Goal: Check status: Check status

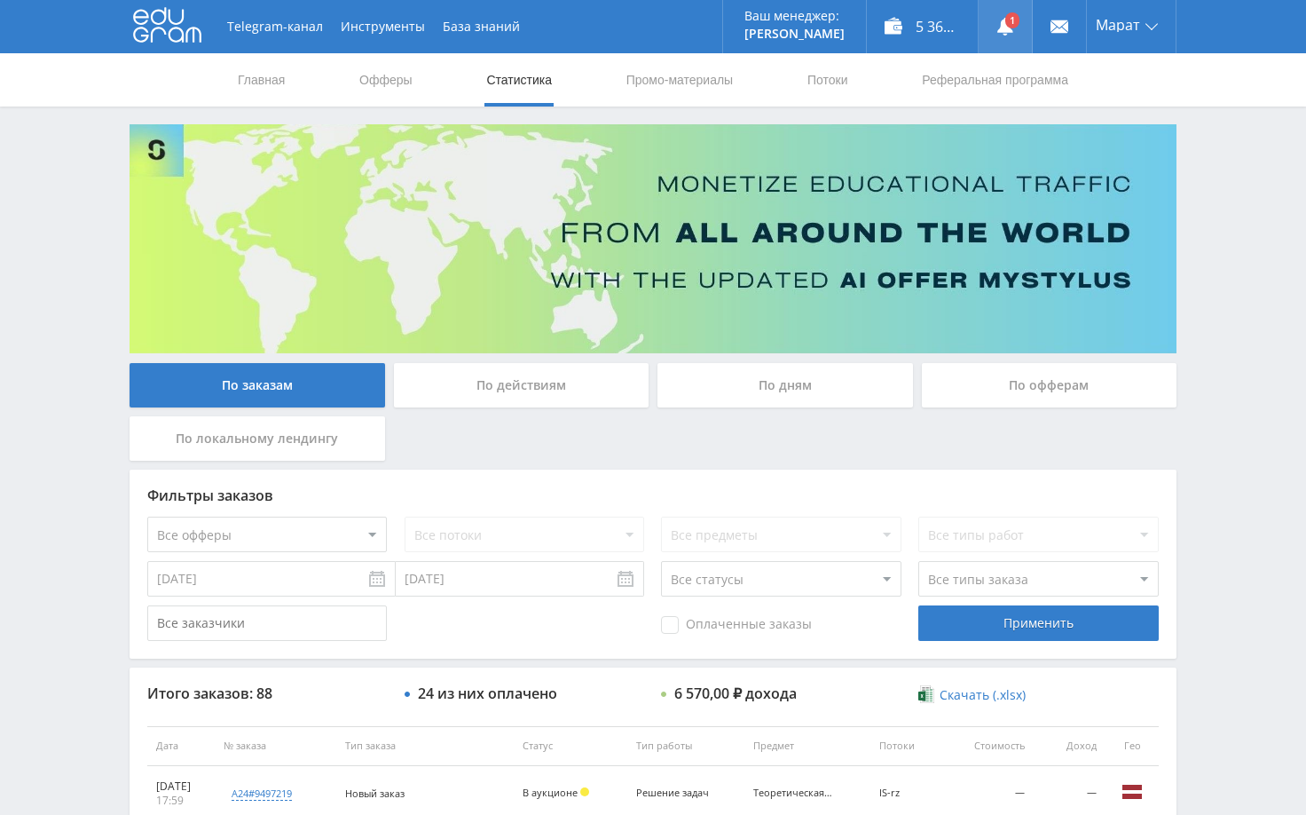
click at [1004, 15] on link at bounding box center [1005, 26] width 53 height 53
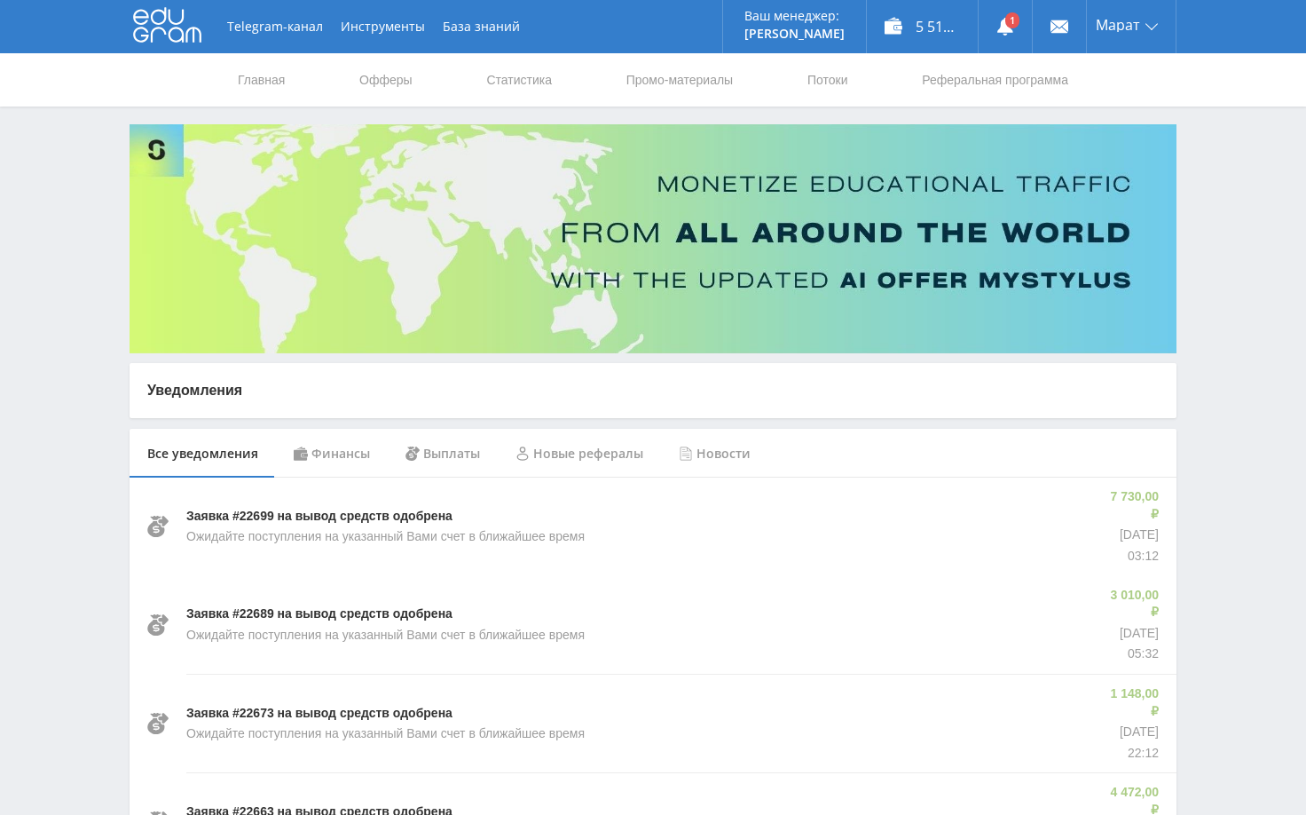
click at [311, 452] on div "Финансы" at bounding box center [332, 454] width 112 height 50
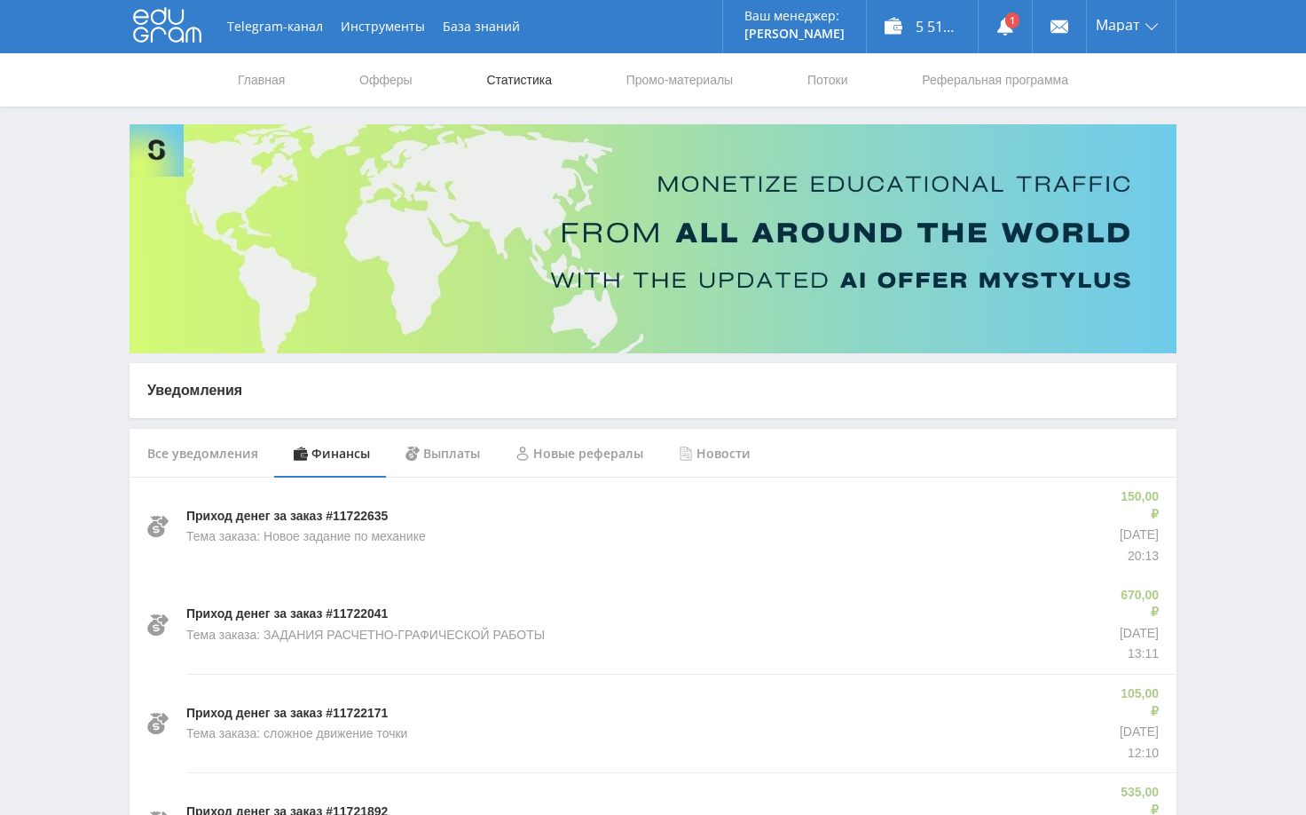
click at [489, 87] on link "Статистика" at bounding box center [518, 79] width 69 height 53
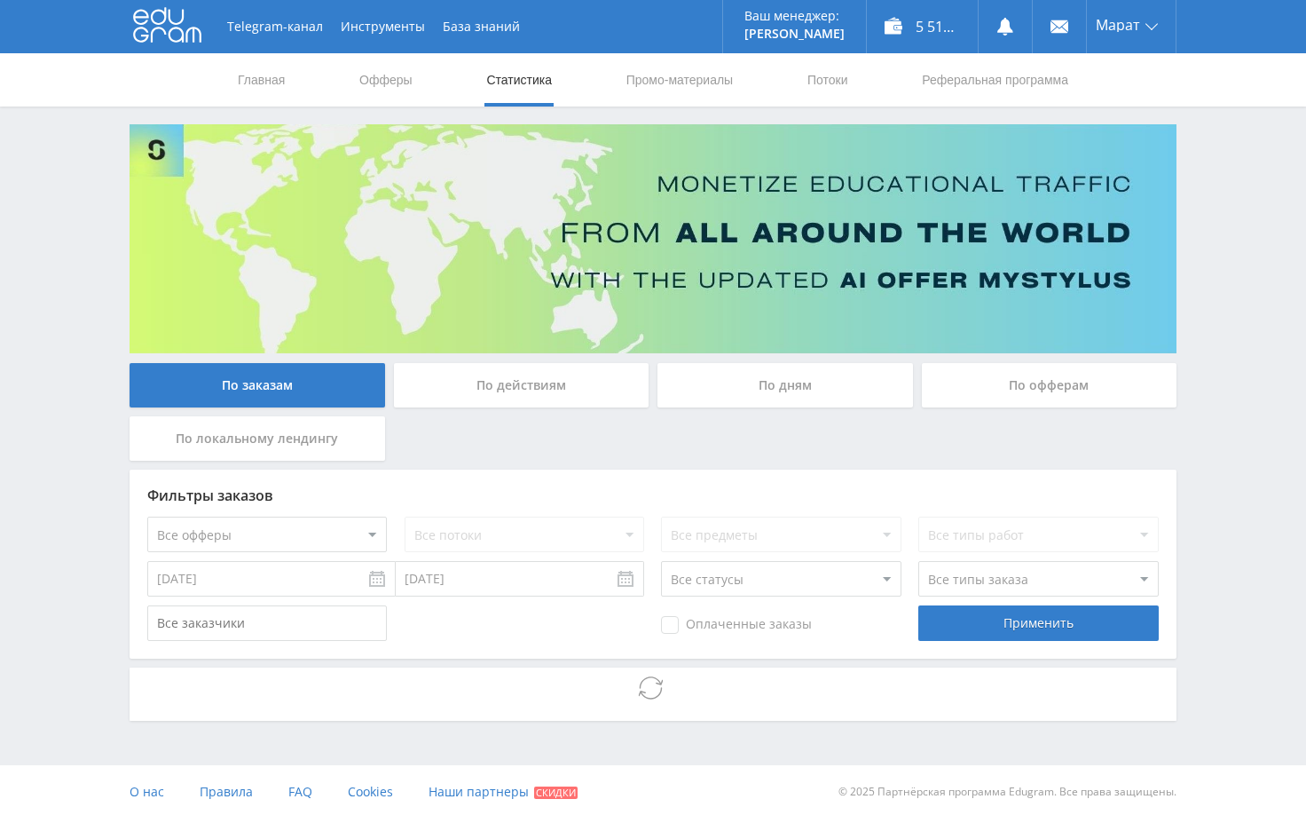
drag, startPoint x: 1206, startPoint y: 153, endPoint x: 1207, endPoint y: 161, distance: 8.9
click at [1207, 161] on div "Telegram-канал Инструменты База знаний Ваш менеджер: Alex Alex Online @edugram_…" at bounding box center [653, 409] width 1306 height 818
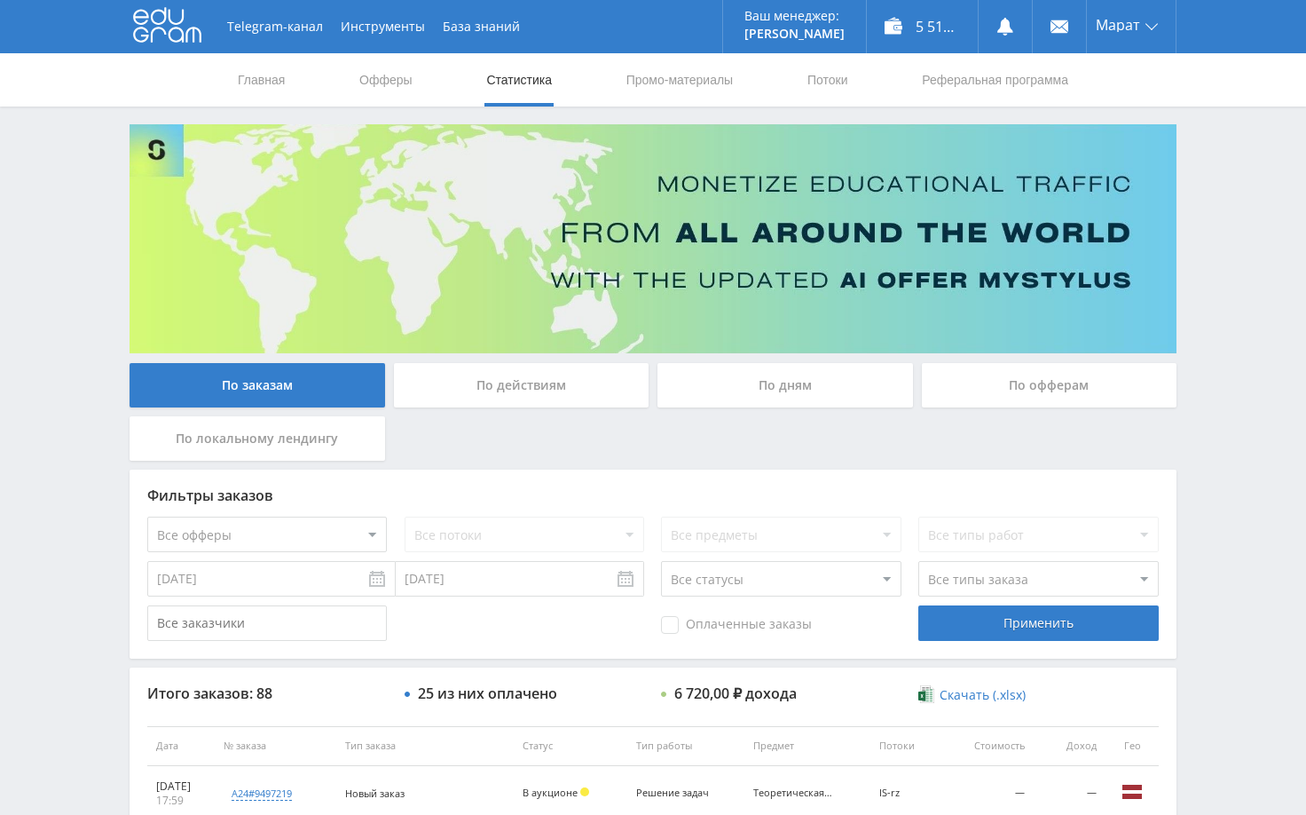
click at [1237, 245] on div "Telegram-канал Инструменты База знаний Ваш менеджер: Alex Alex Online @edugram_…" at bounding box center [653, 745] width 1306 height 1490
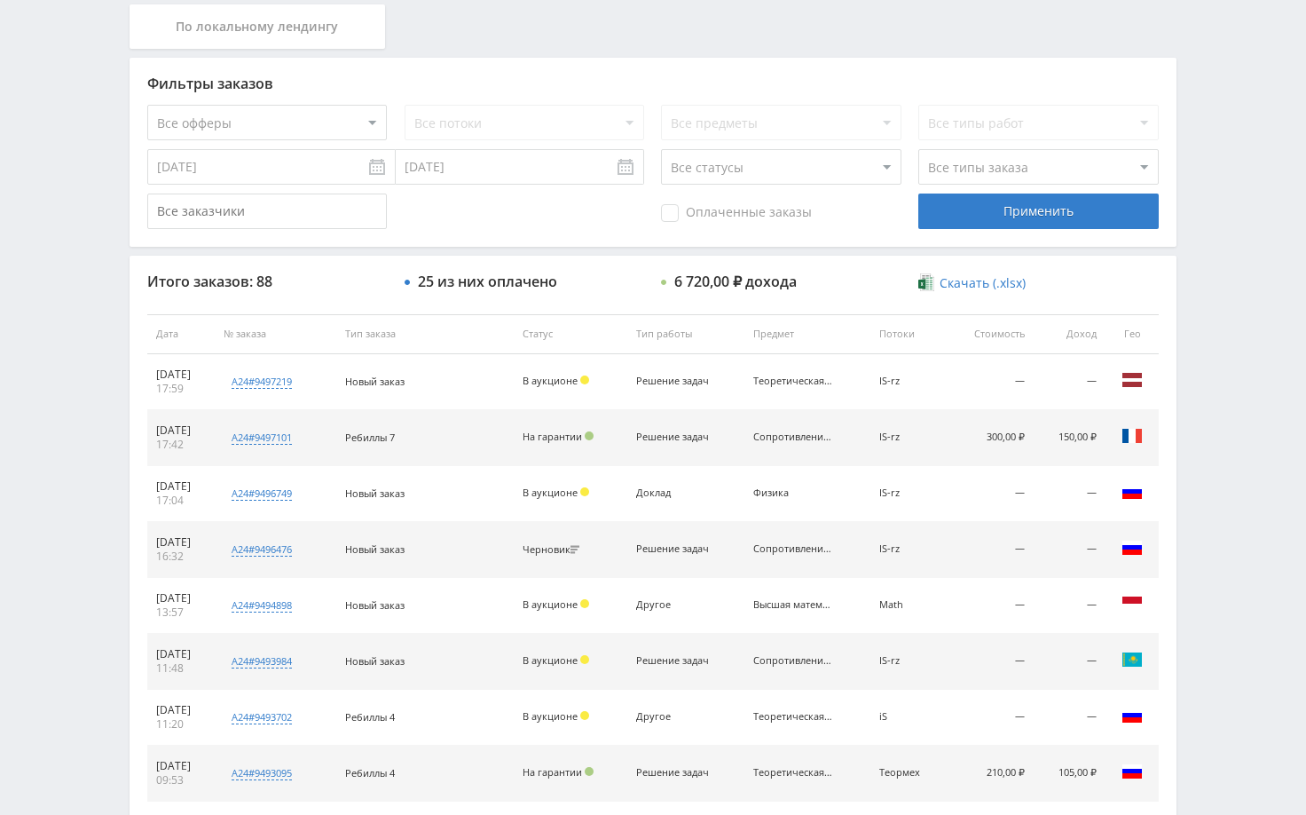
scroll to position [444, 0]
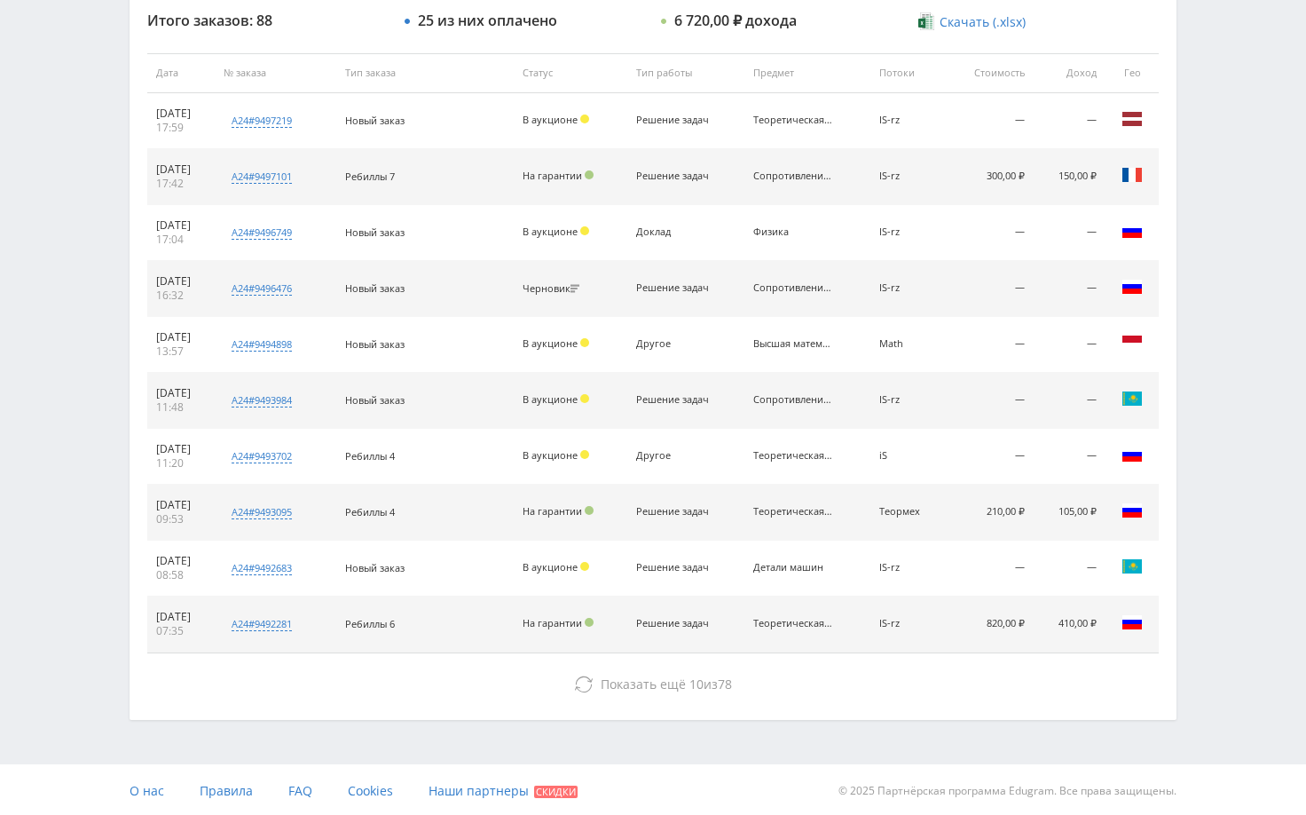
scroll to position [675, 0]
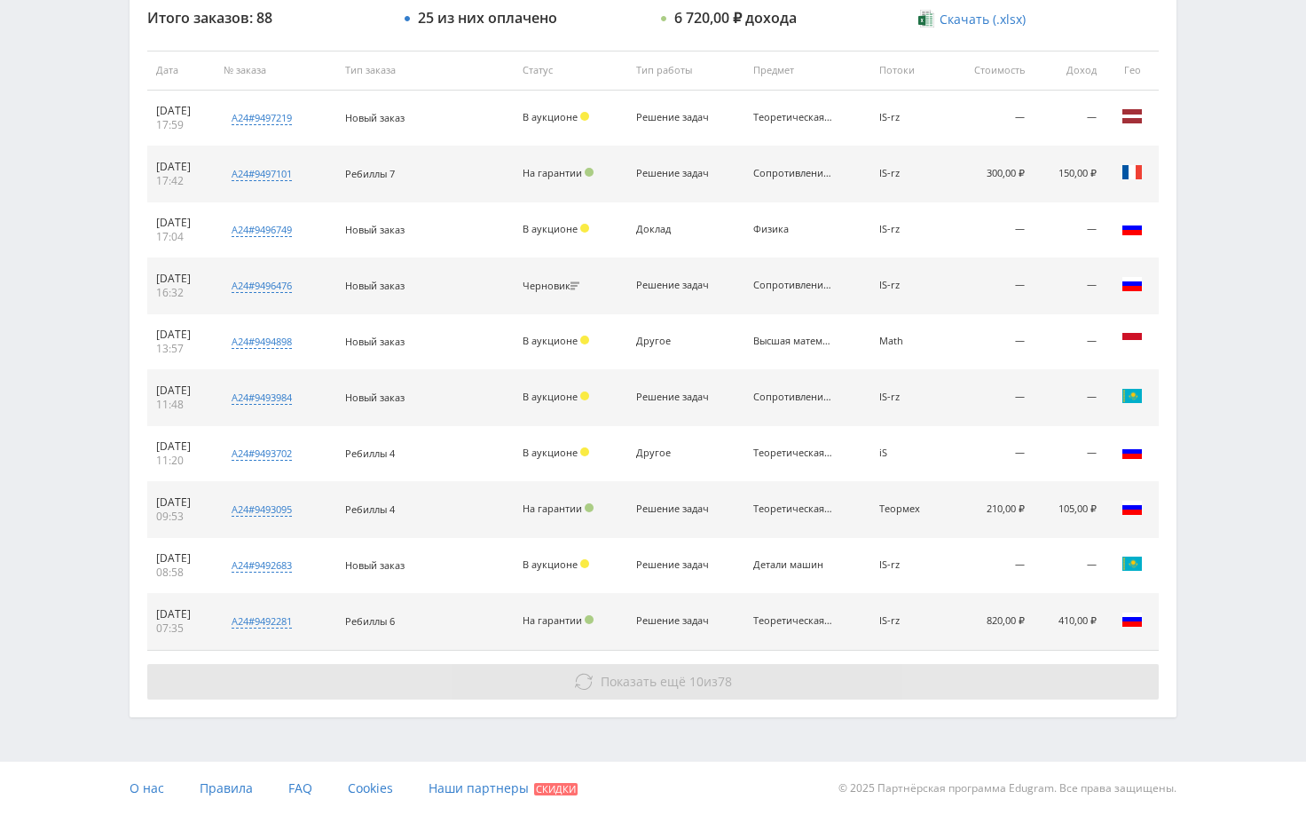
click at [1034, 680] on button "Показать ещё 10 из 78" at bounding box center [653, 681] width 1012 height 35
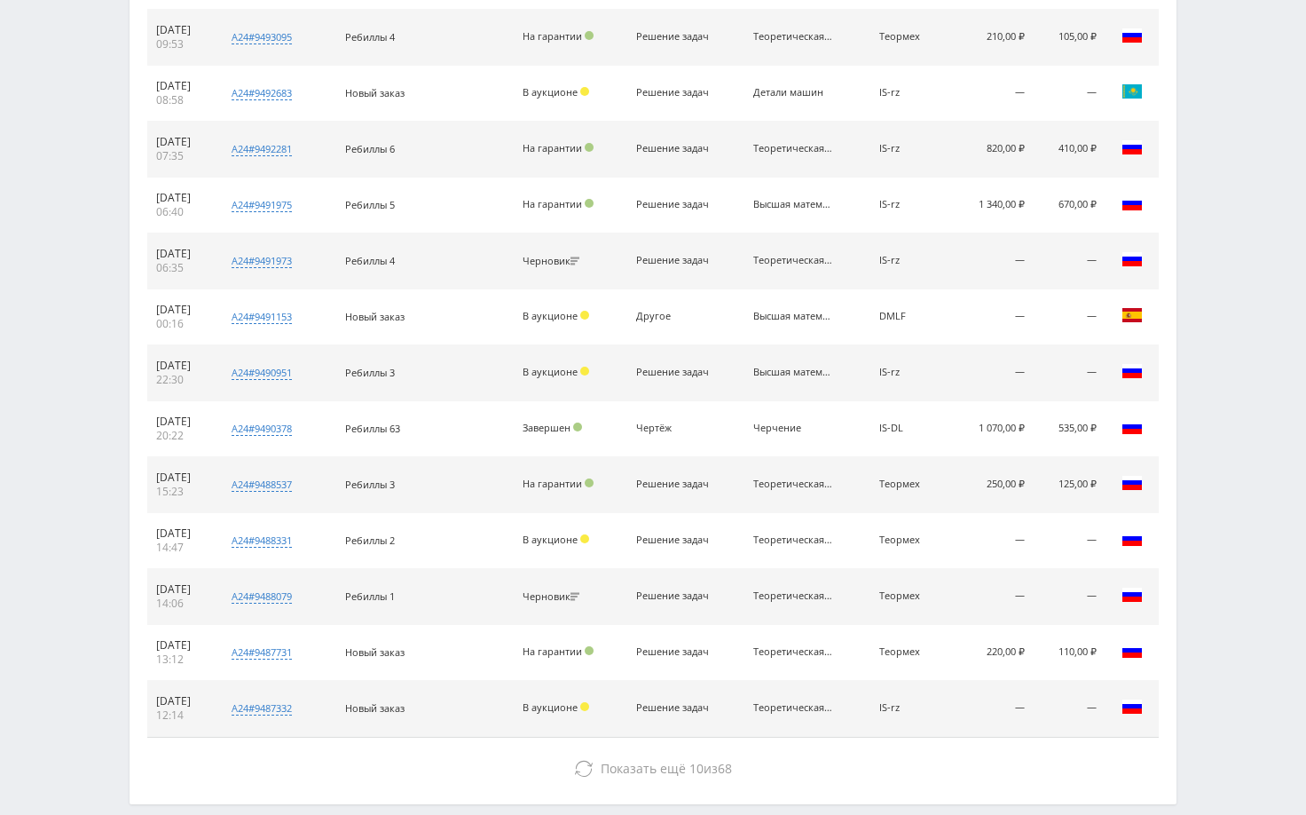
scroll to position [1234, 0]
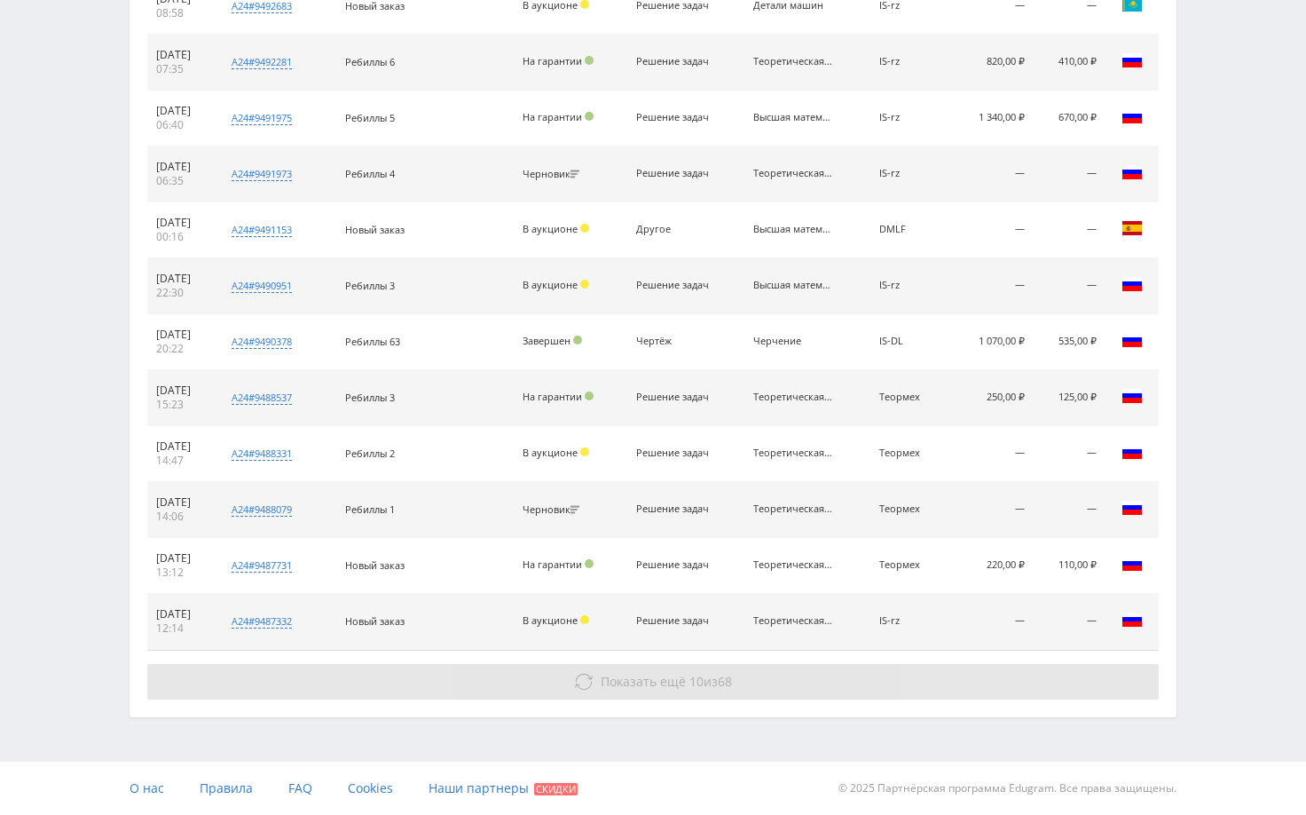
click at [1113, 674] on button "Показать ещё 10 из 68" at bounding box center [653, 681] width 1012 height 35
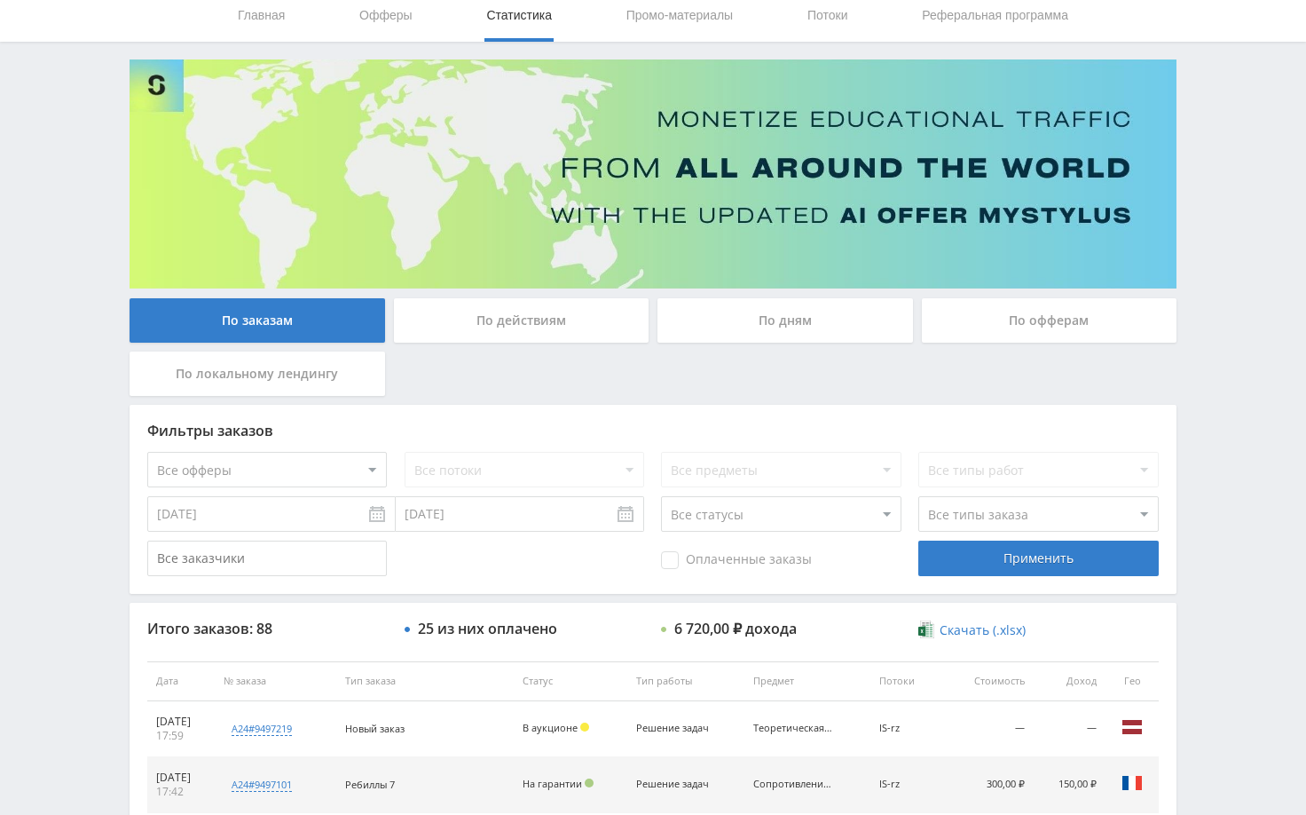
scroll to position [0, 0]
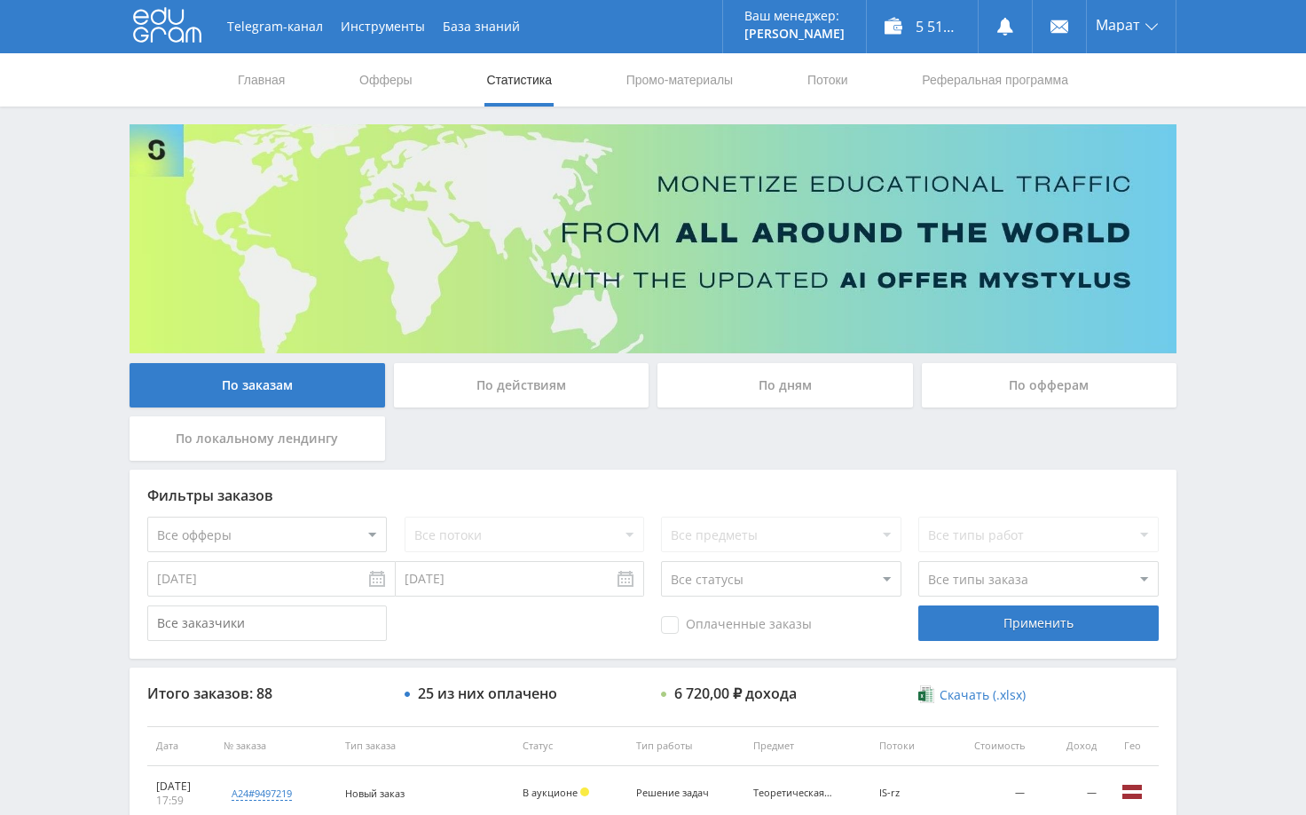
click at [1257, 175] on div "Telegram-канал Инструменты База знаний Ваш менеджер: [PERSON_NAME] Online @edug…" at bounding box center [653, 745] width 1306 height 1490
click at [1277, 693] on div "Telegram-канал Инструменты База знаний Ваш менеджер: Alex Alex Online @edugram_…" at bounding box center [653, 745] width 1306 height 1490
click at [1269, 604] on div "Telegram-канал Инструменты База знаний Ваш менеджер: Alex Alex Online @edugram_…" at bounding box center [653, 745] width 1306 height 1490
click at [1244, 232] on div "Telegram-канал Инструменты База знаний Ваш менеджер: [PERSON_NAME] Online @edug…" at bounding box center [653, 745] width 1306 height 1490
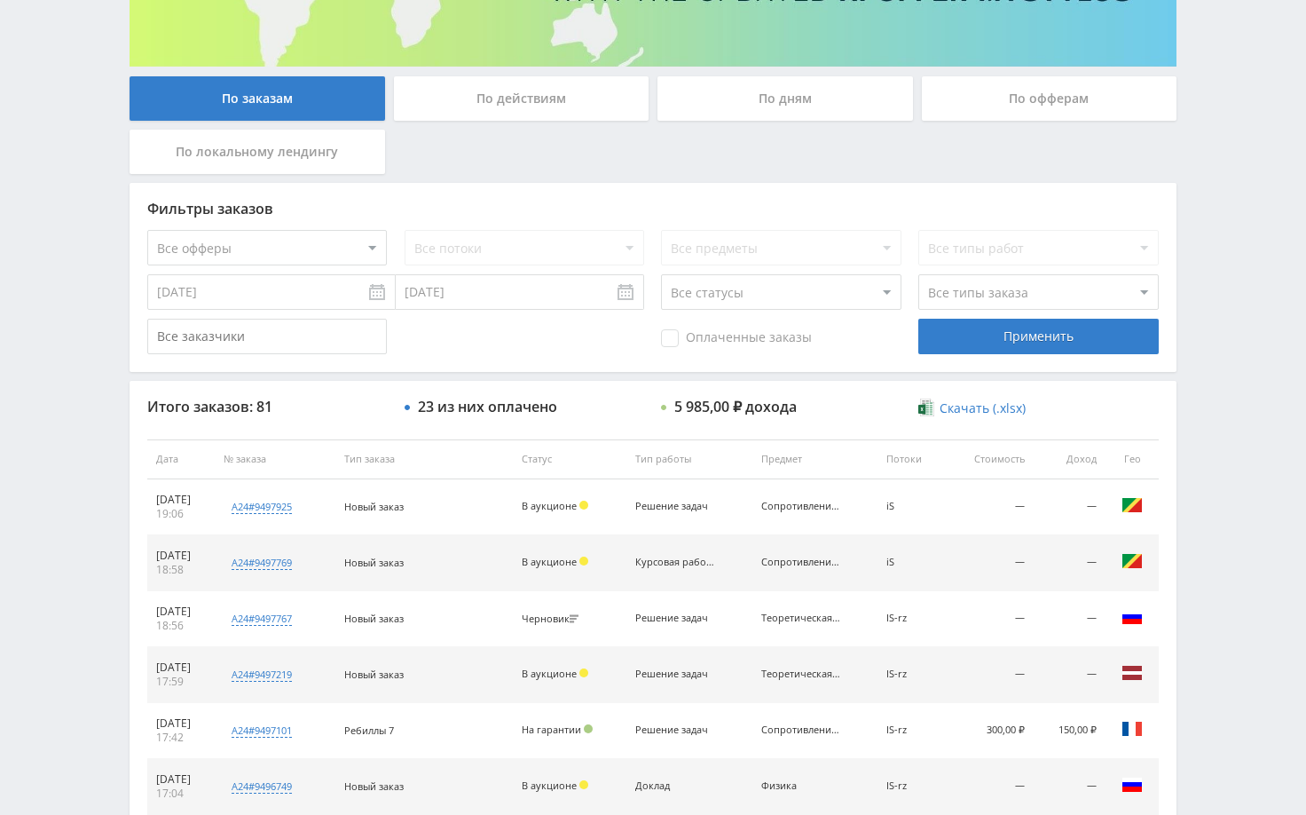
scroll to position [444, 0]
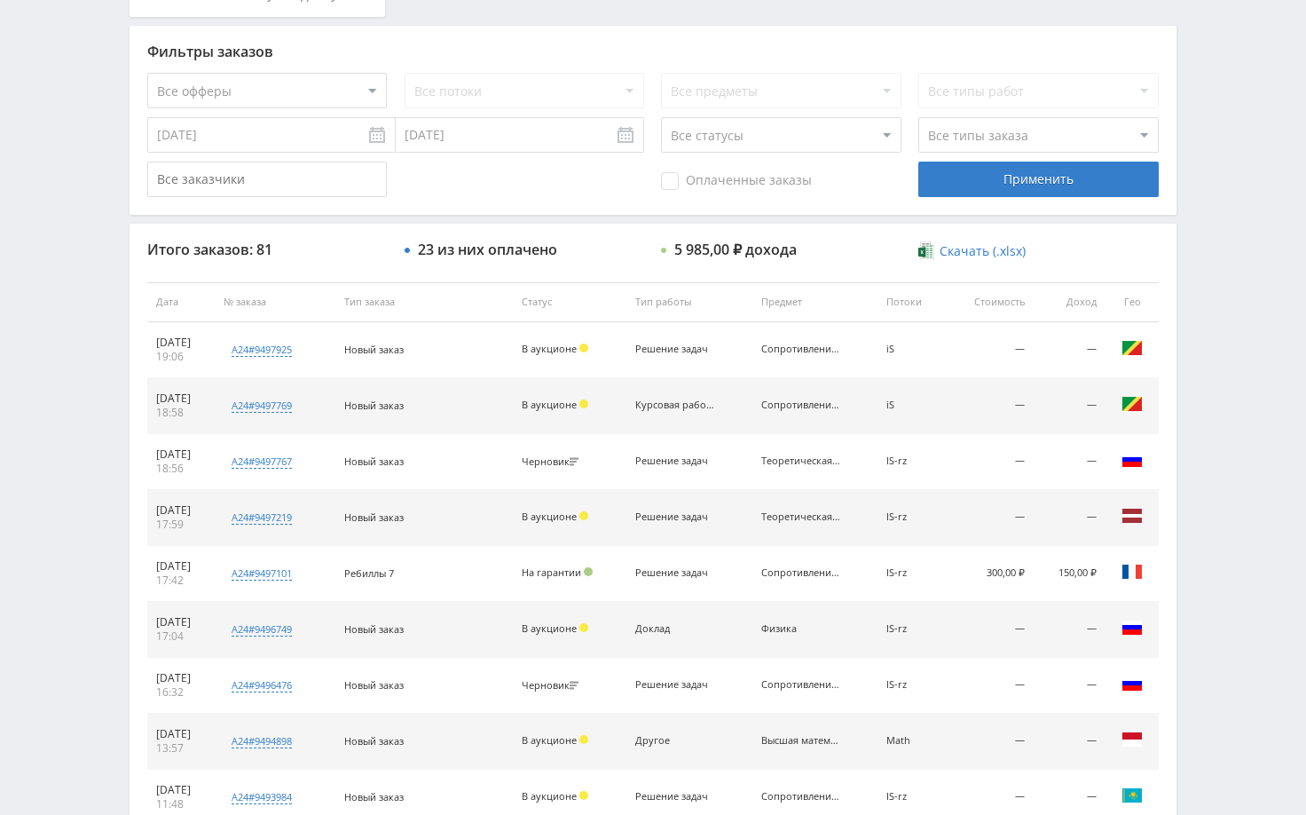
click at [1204, 201] on div "Telegram-канал Инструменты База знаний Ваш менеджер: [PERSON_NAME] Online @edug…" at bounding box center [653, 301] width 1306 height 1490
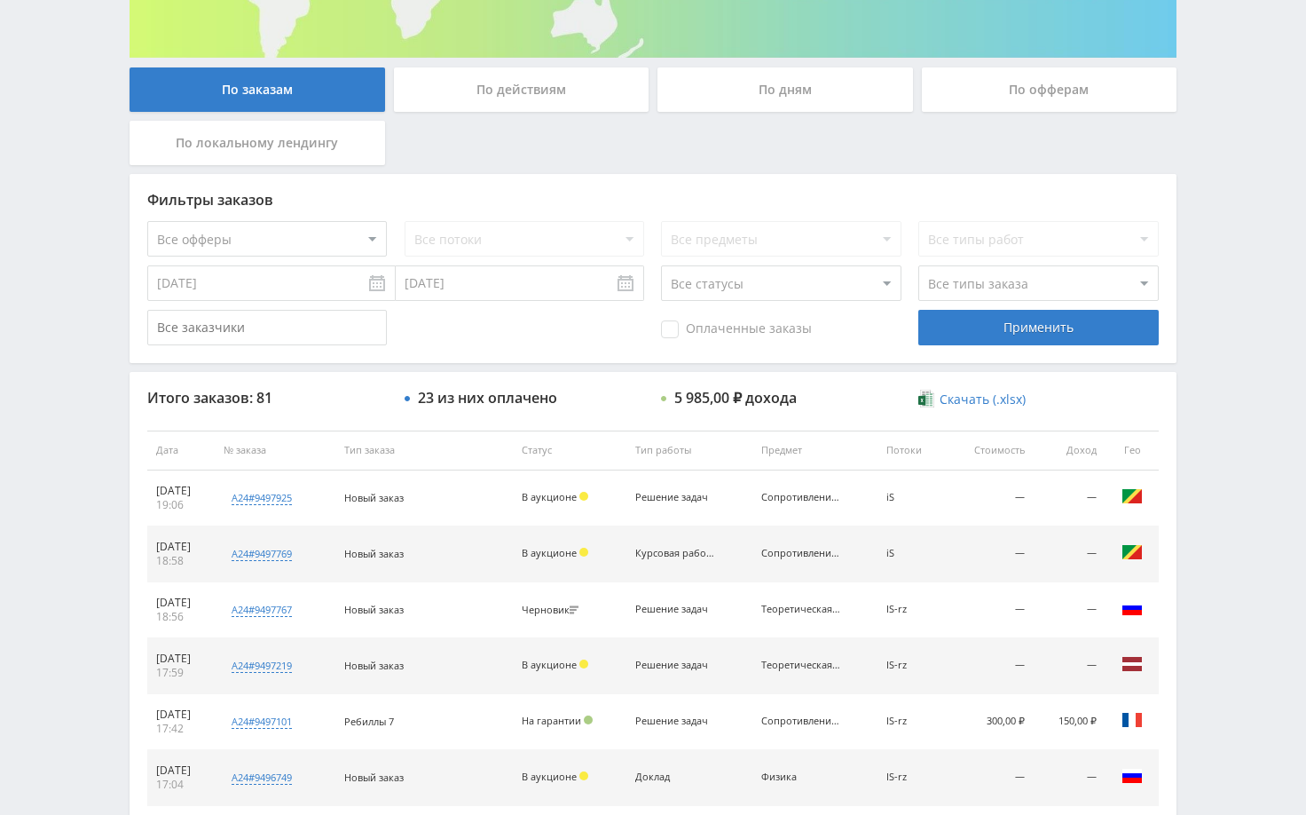
scroll to position [0, 0]
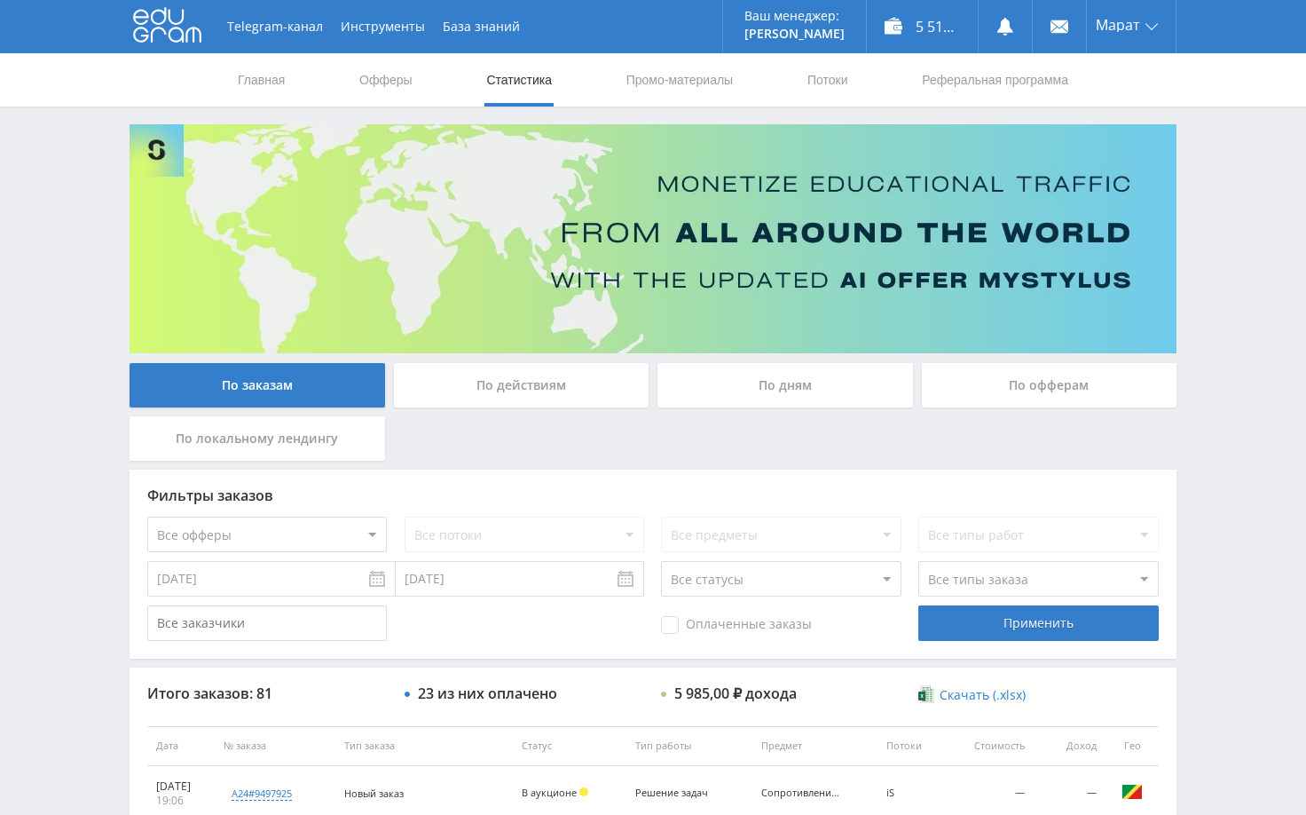
click at [1204, 201] on div "Telegram-канал Инструменты База знаний Ваш менеджер: [PERSON_NAME] Online @edug…" at bounding box center [653, 745] width 1306 height 1490
click at [1219, 180] on div "Telegram-канал Инструменты База знаний Ваш менеджер: Alex Alex Online @edugram_…" at bounding box center [653, 745] width 1306 height 1490
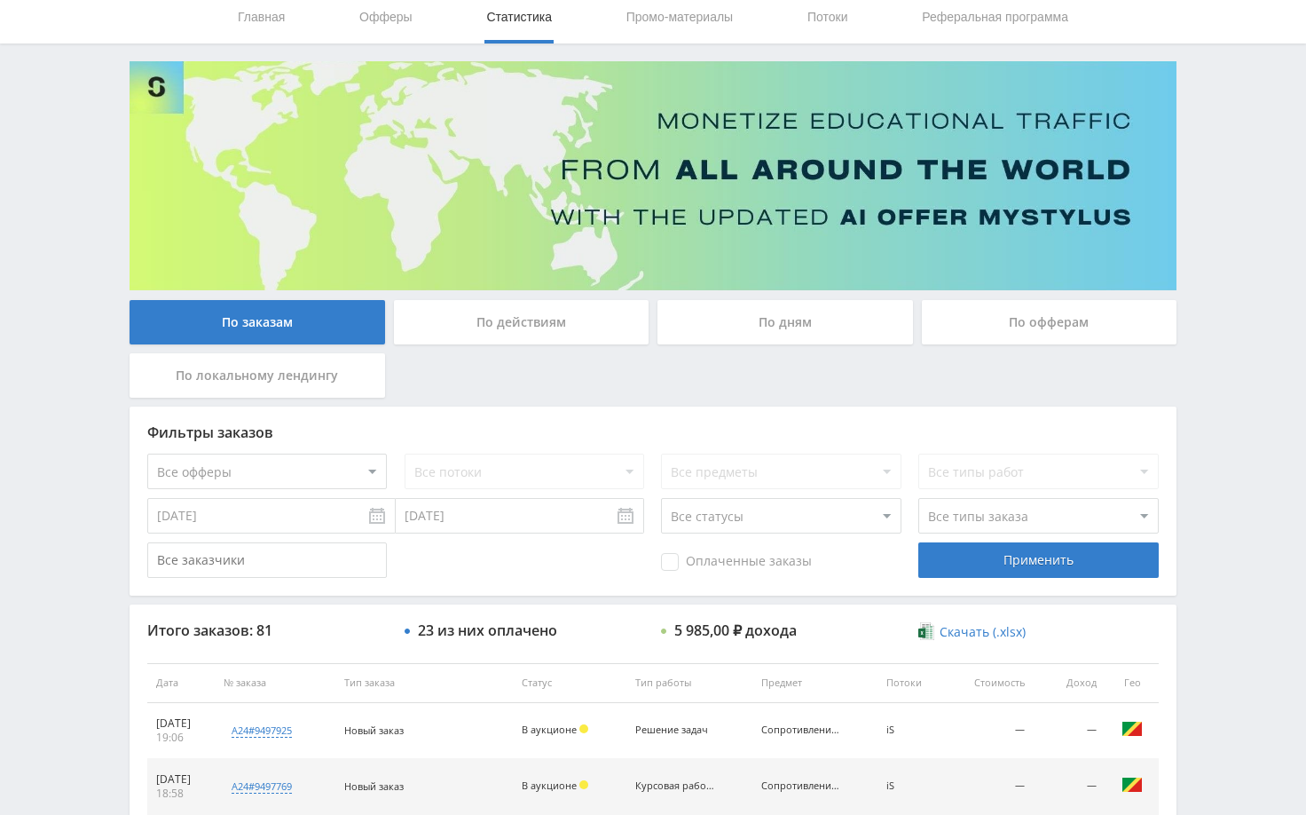
scroll to position [177, 0]
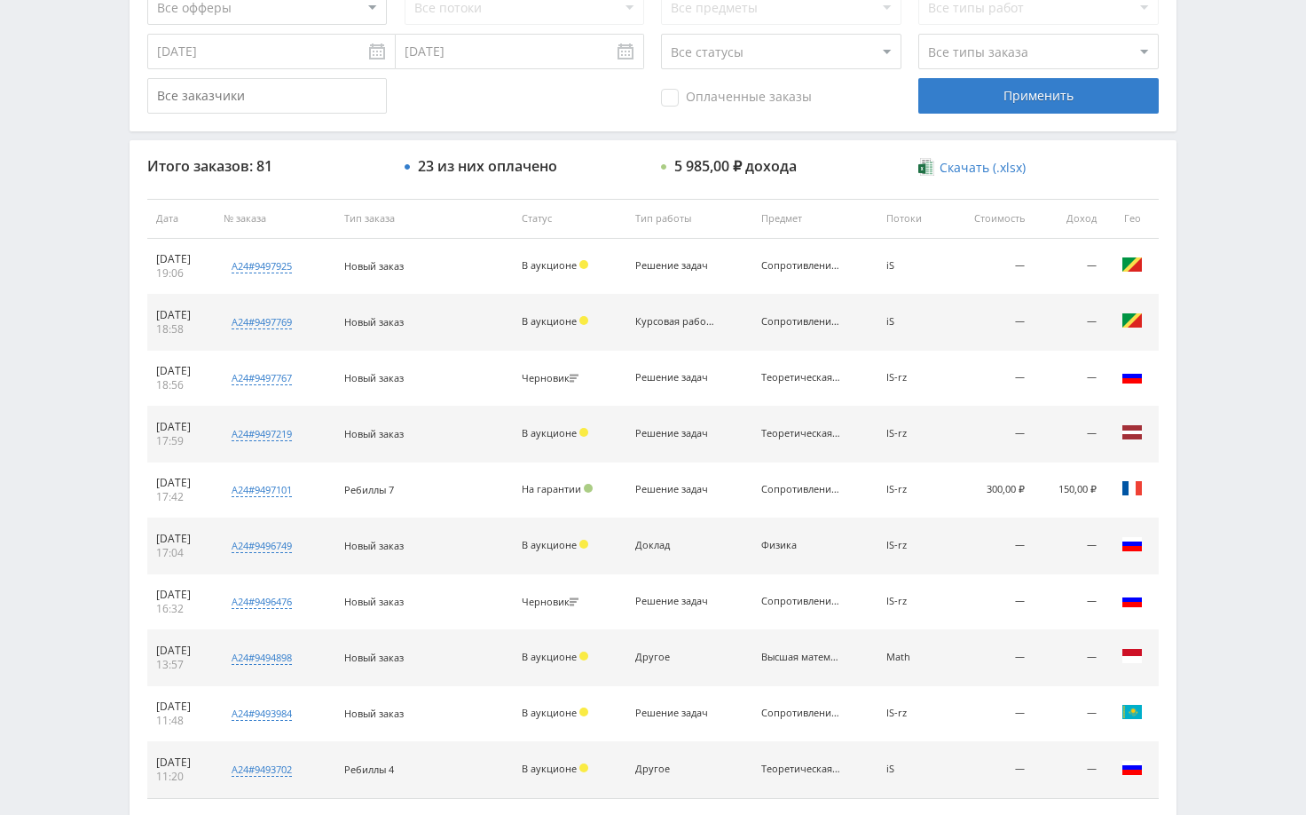
scroll to position [536, 0]
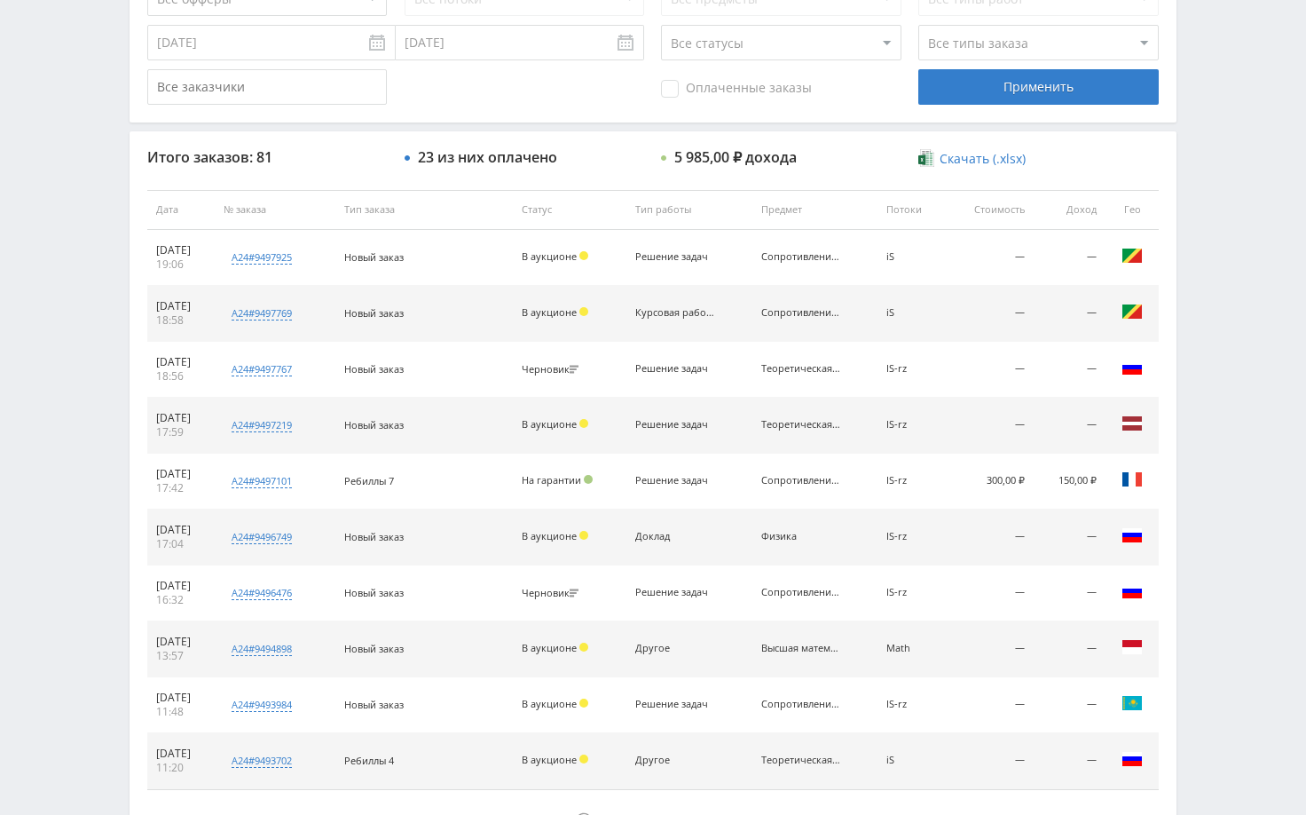
click at [92, 292] on div "Telegram-канал Инструменты База знаний Ваш менеджер: [PERSON_NAME] Online @edug…" at bounding box center [653, 209] width 1306 height 1490
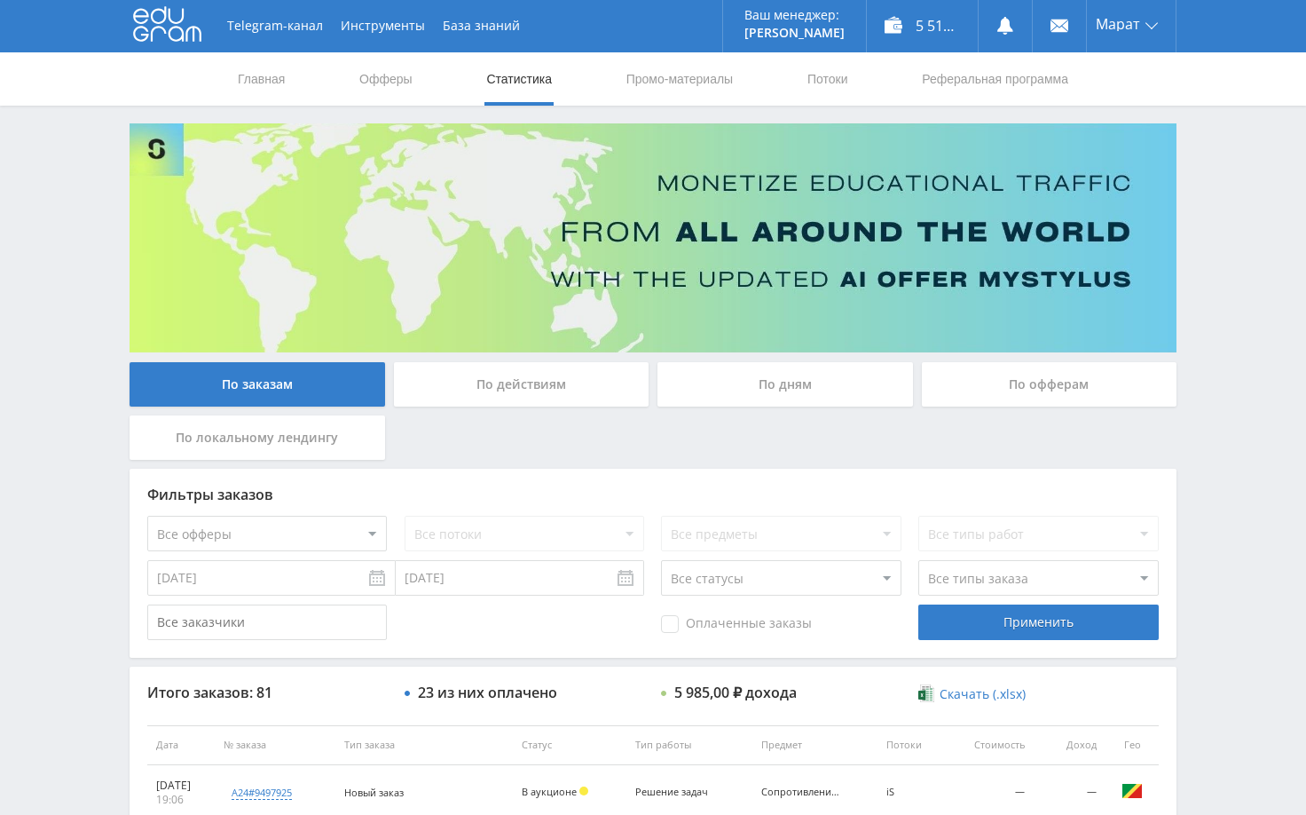
scroll to position [0, 0]
click at [1233, 406] on div "Telegram-канал Инструменты База знаний Ваш менеджер: [PERSON_NAME] Online @edug…" at bounding box center [653, 745] width 1306 height 1490
drag, startPoint x: 1228, startPoint y: 282, endPoint x: 1234, endPoint y: 356, distance: 73.9
click at [1232, 290] on div "Telegram-канал Инструменты База знаний Ваш менеджер: [PERSON_NAME] Online @edug…" at bounding box center [653, 745] width 1306 height 1490
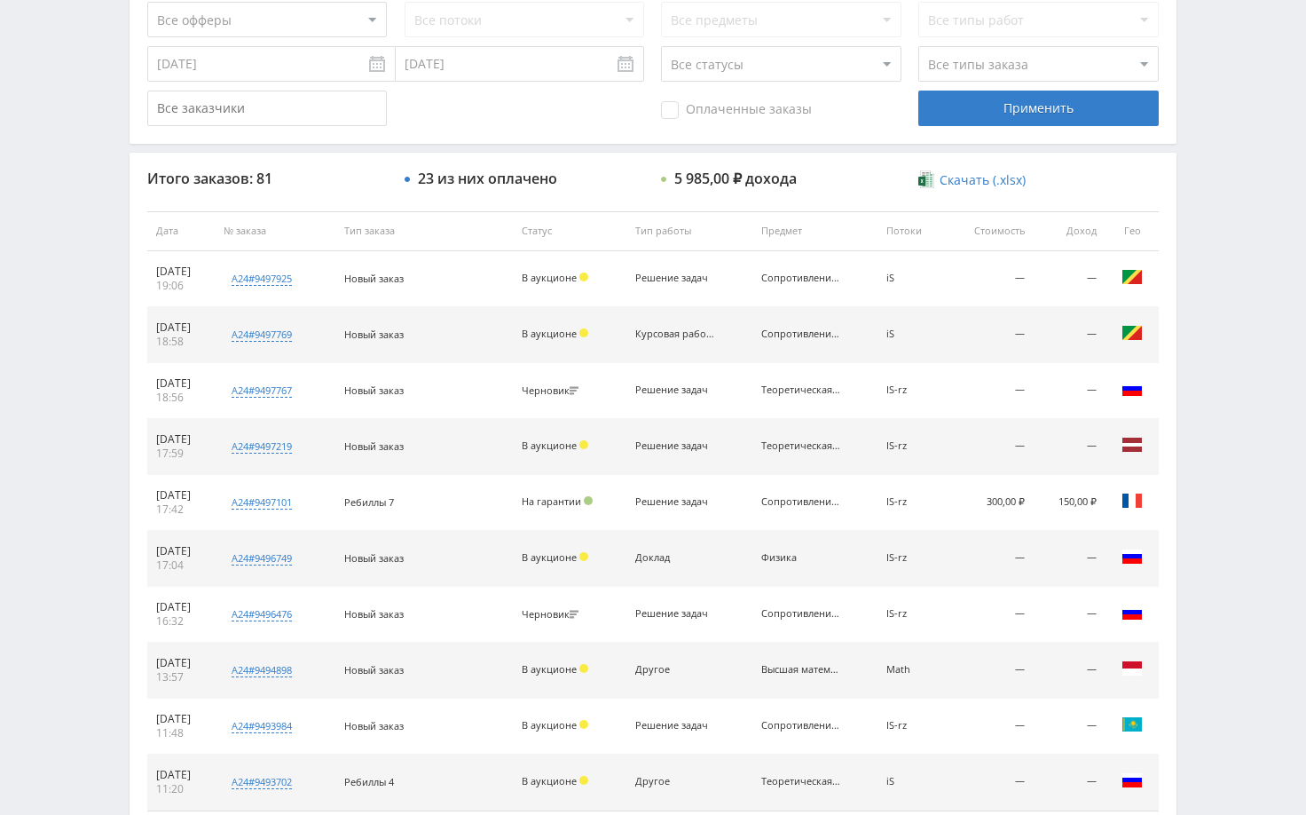
scroll to position [532, 0]
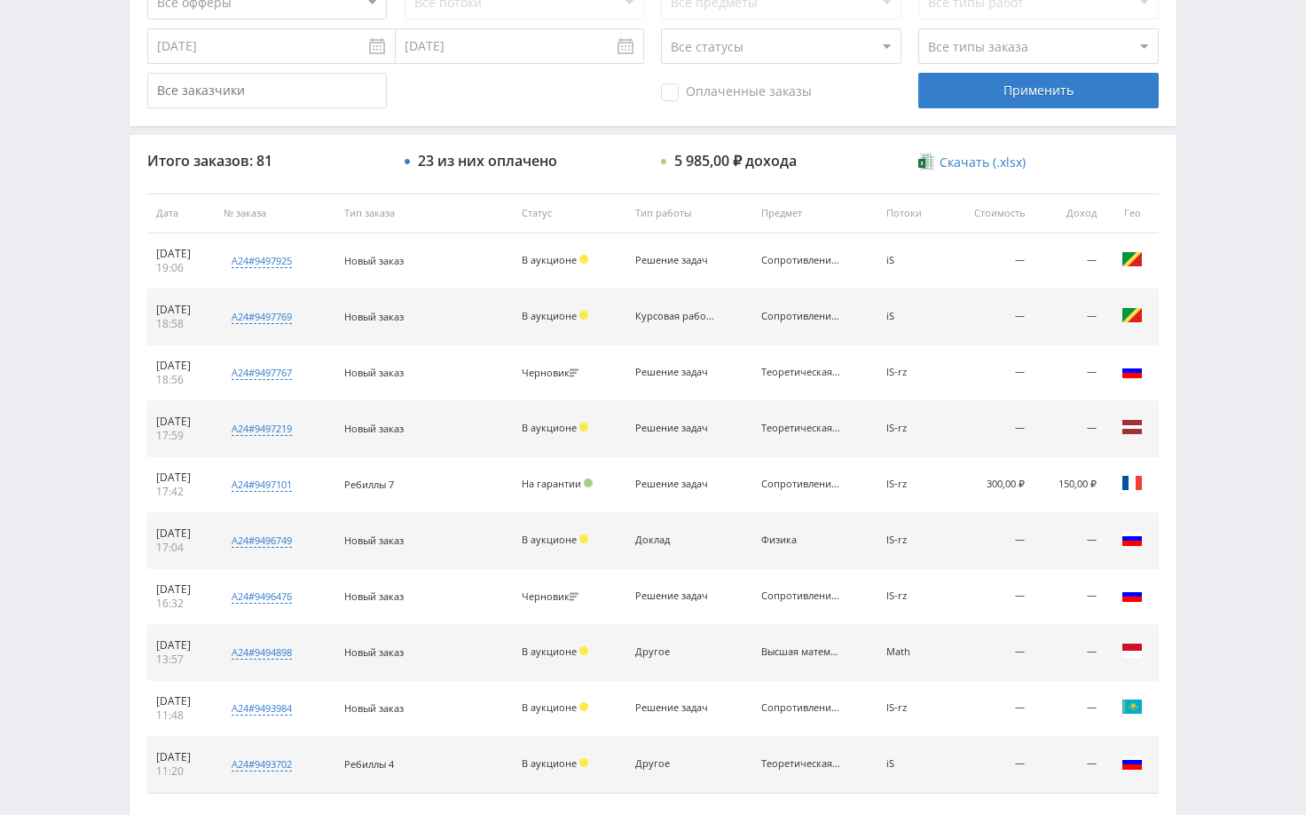
click at [1207, 360] on div "Telegram-канал Инструменты База знаний Ваш менеджер: [PERSON_NAME] Online @edug…" at bounding box center [653, 213] width 1306 height 1490
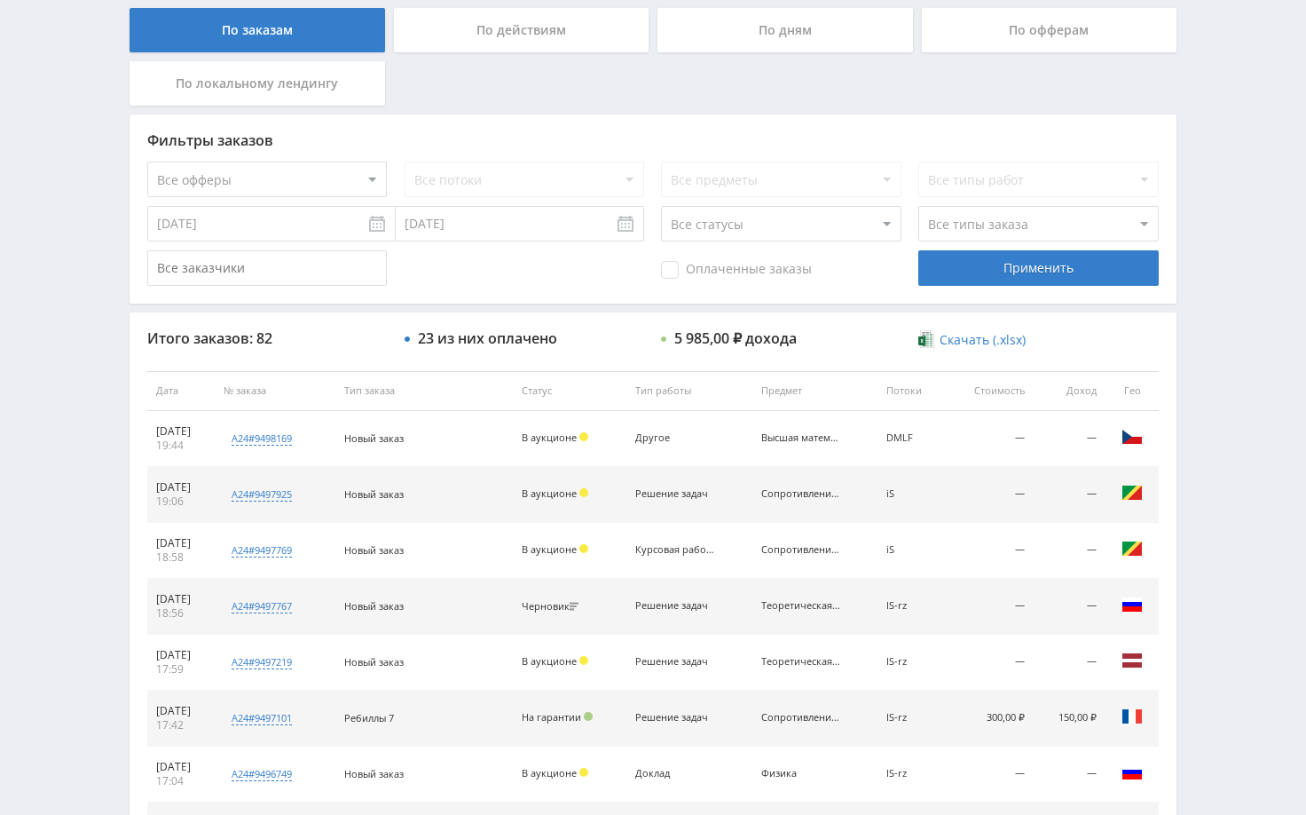
scroll to position [444, 0]
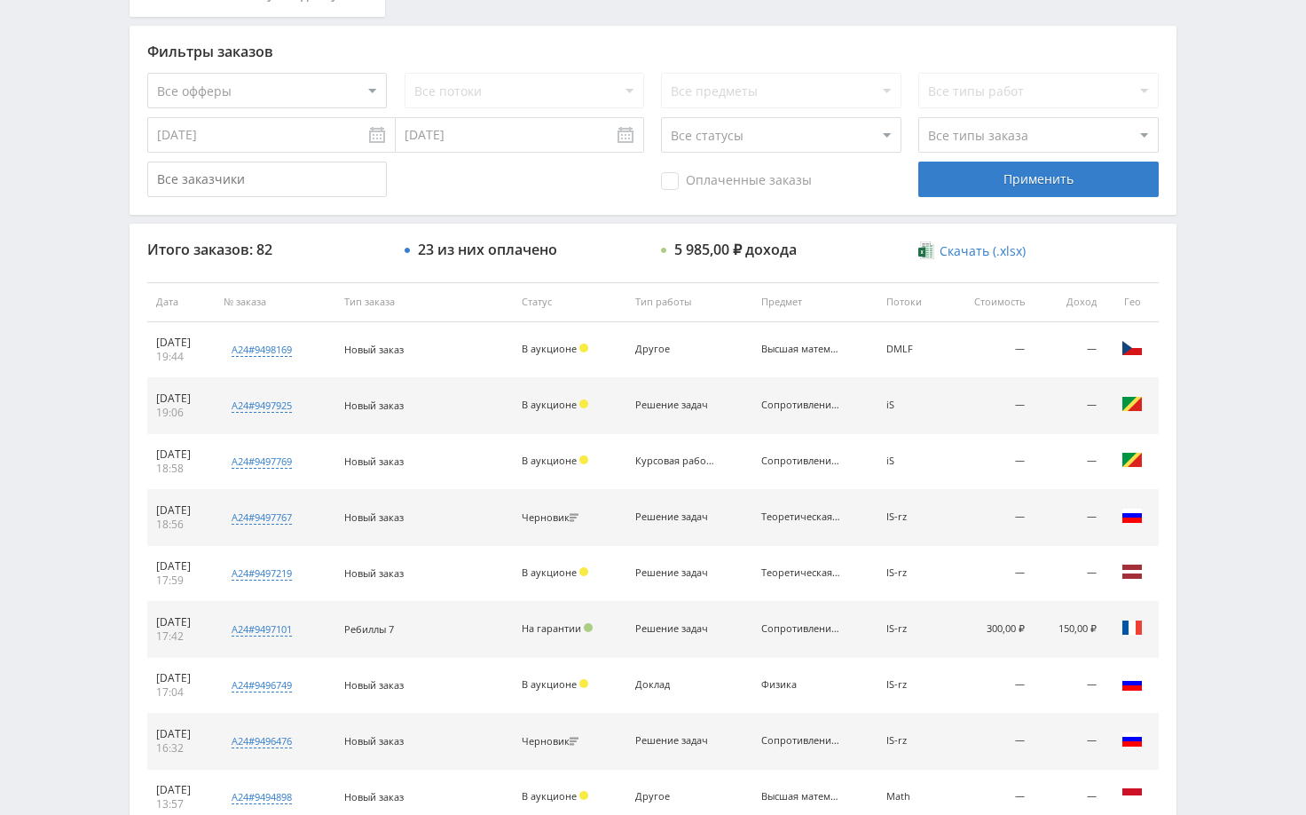
click at [1191, 364] on div "Telegram-канал Инструменты База знаний Ваш менеджер: [PERSON_NAME] Online @edug…" at bounding box center [653, 301] width 1306 height 1490
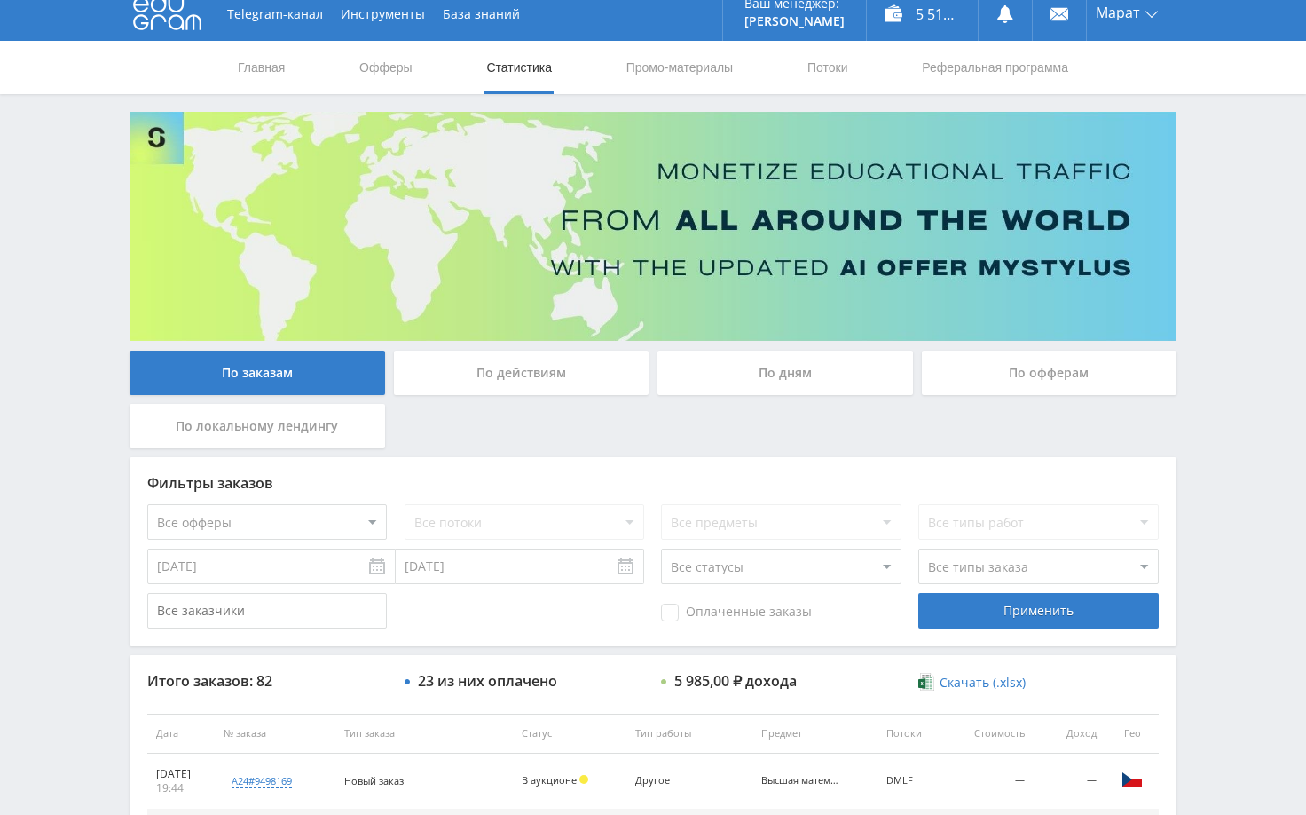
scroll to position [0, 0]
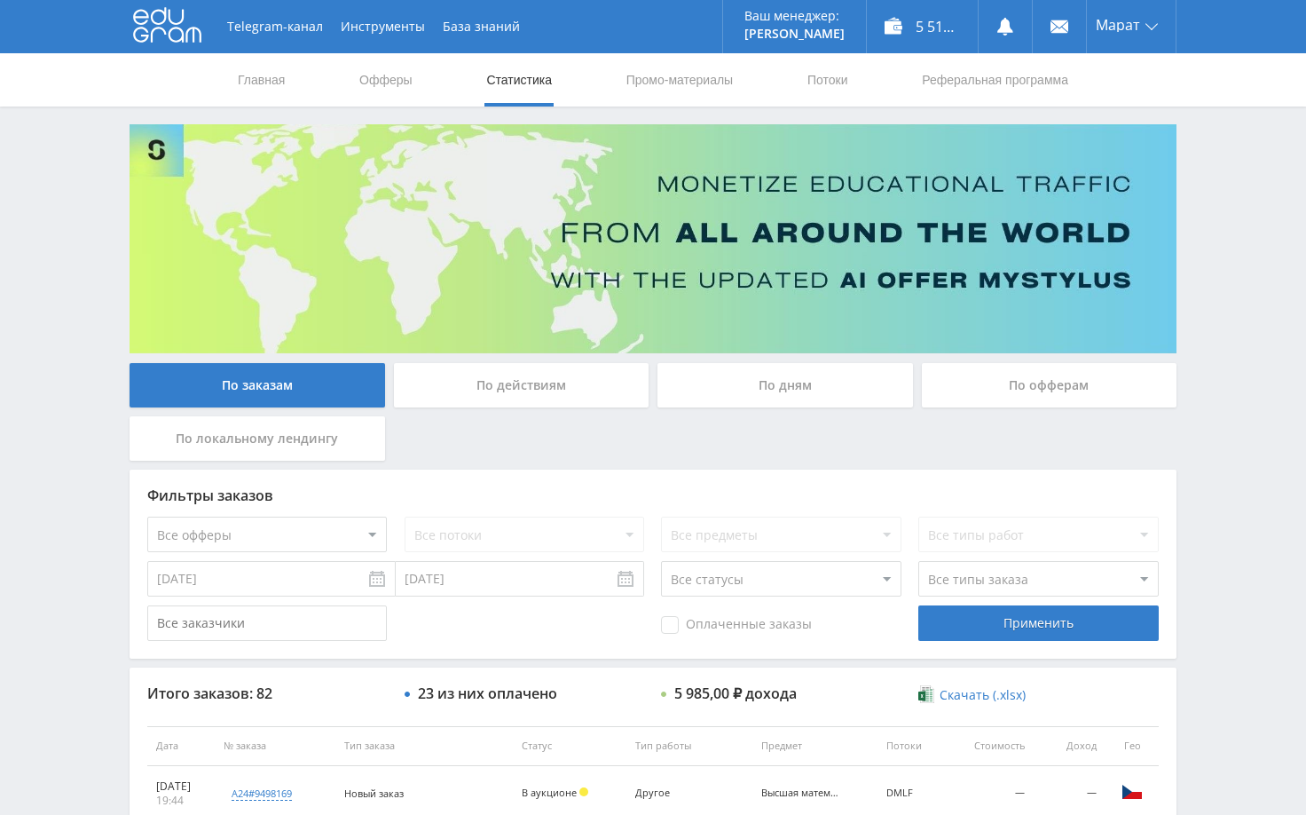
click at [1219, 232] on div "Telegram-канал Инструменты База знаний Ваш менеджер: [PERSON_NAME] Online @edug…" at bounding box center [653, 745] width 1306 height 1490
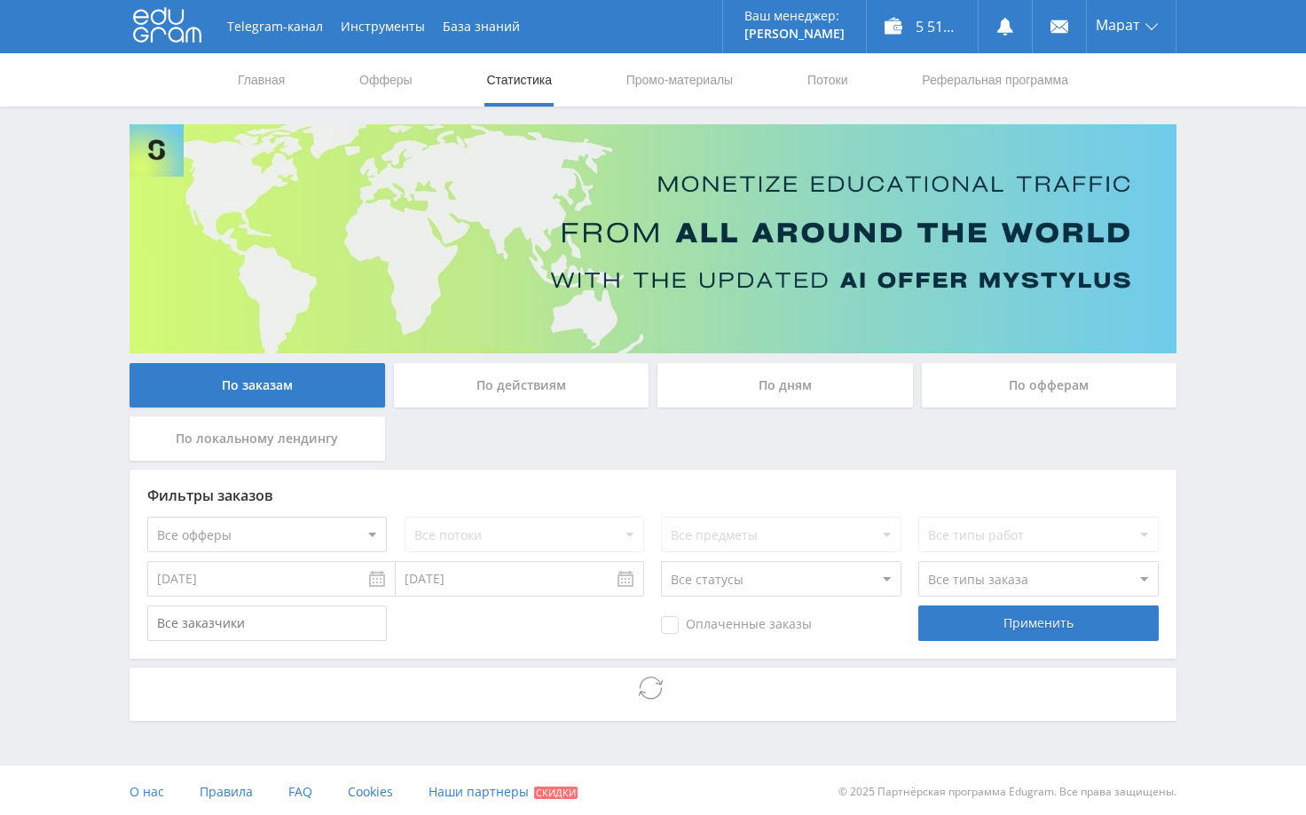
click at [1206, 446] on div "Telegram-канал Инструменты База знаний Ваш менеджер: [PERSON_NAME] Online @edug…" at bounding box center [653, 409] width 1306 height 818
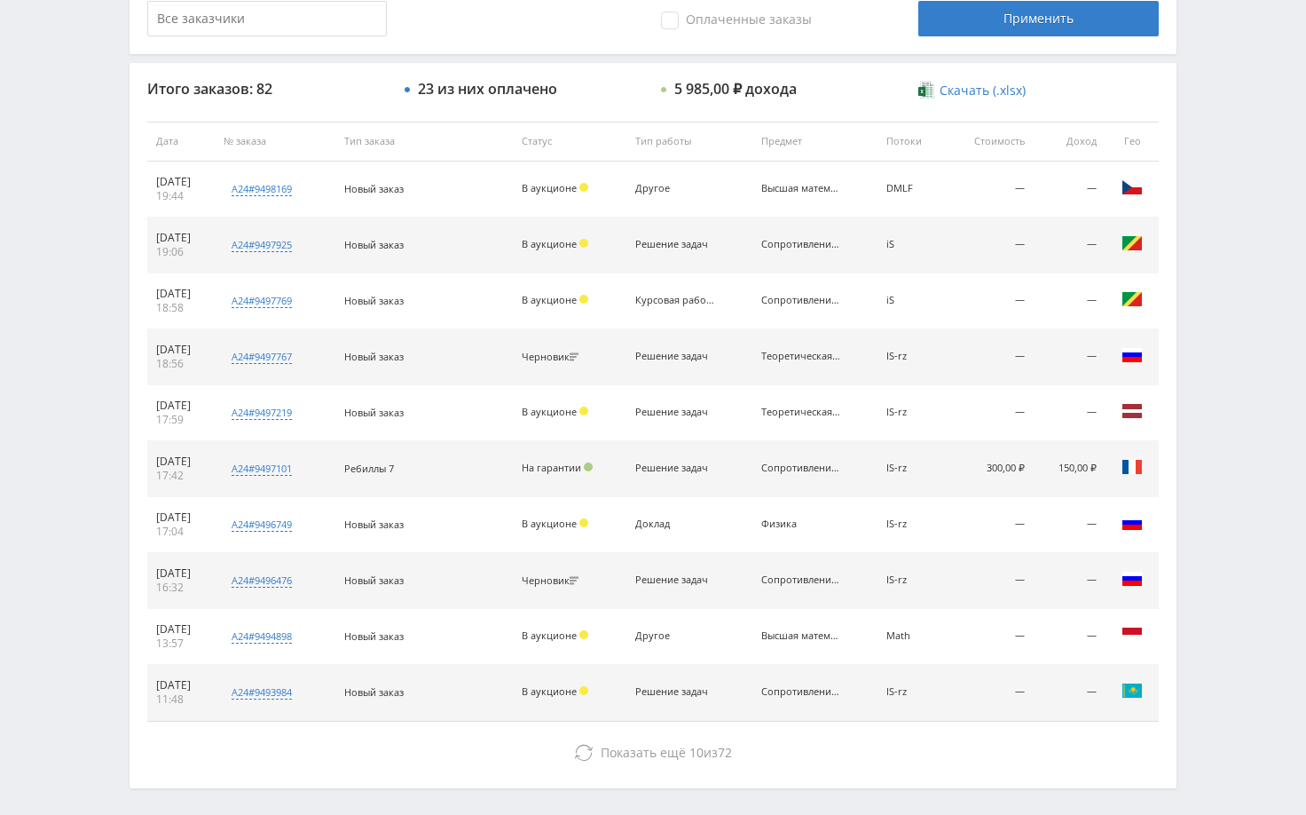
scroll to position [675, 0]
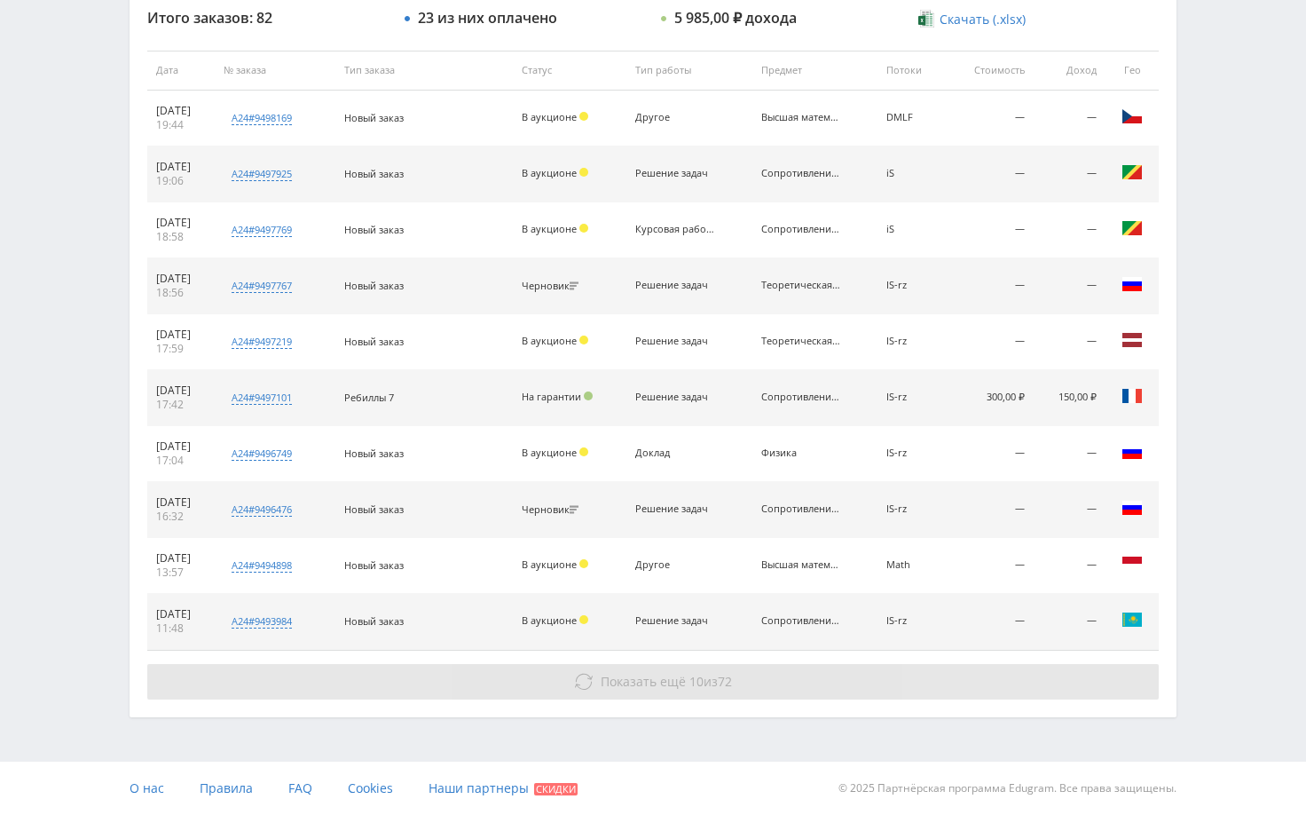
click at [1071, 671] on button "Показать ещё 10 из 72" at bounding box center [653, 681] width 1012 height 35
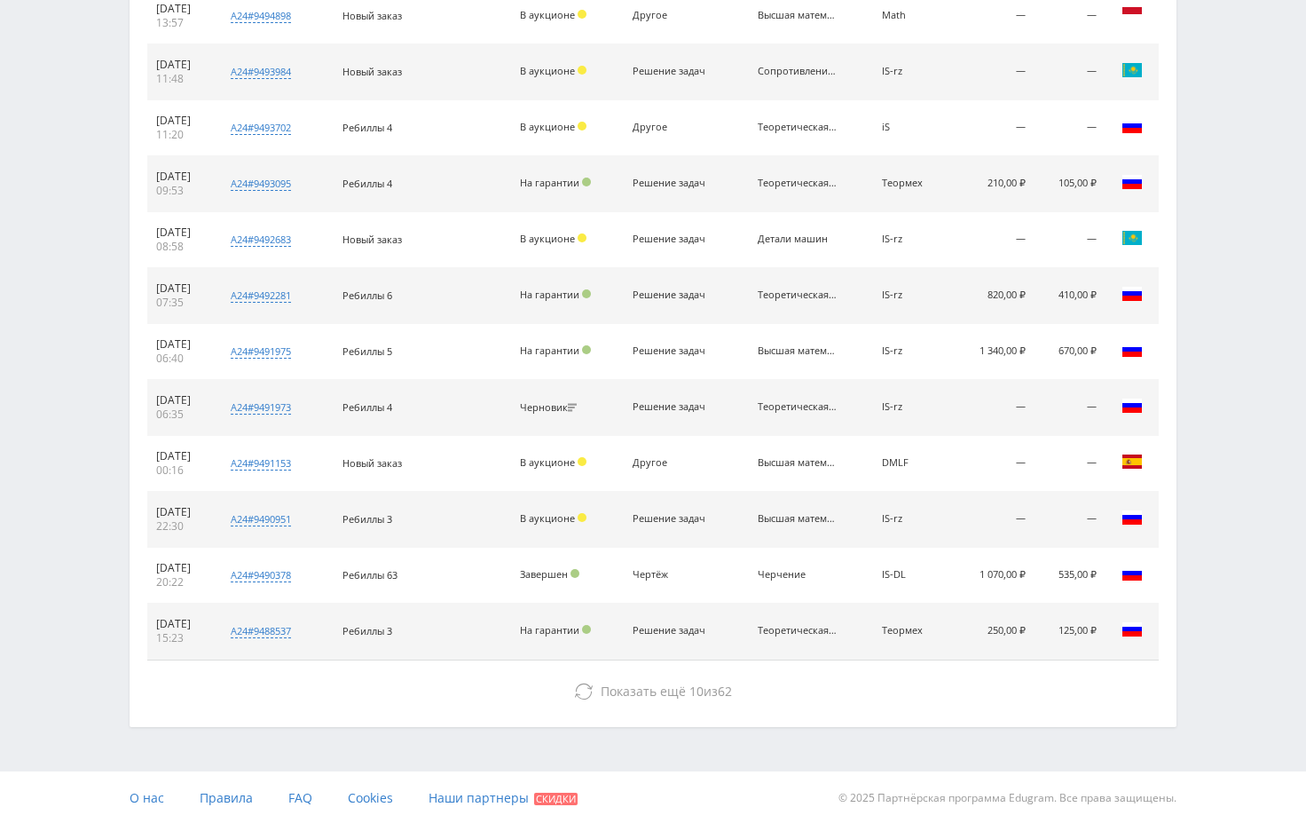
scroll to position [1234, 0]
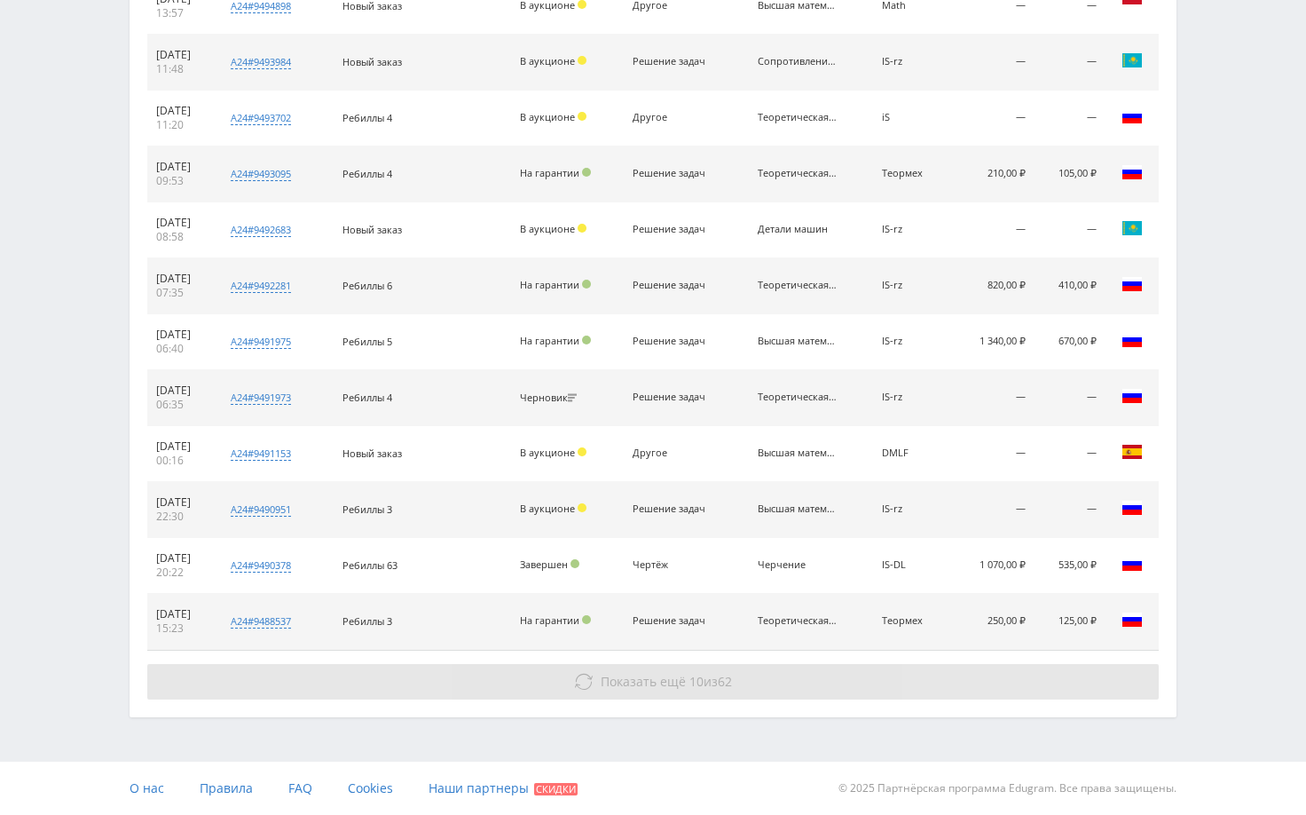
click at [1021, 675] on button "Показать ещё 10 из 62" at bounding box center [653, 681] width 1012 height 35
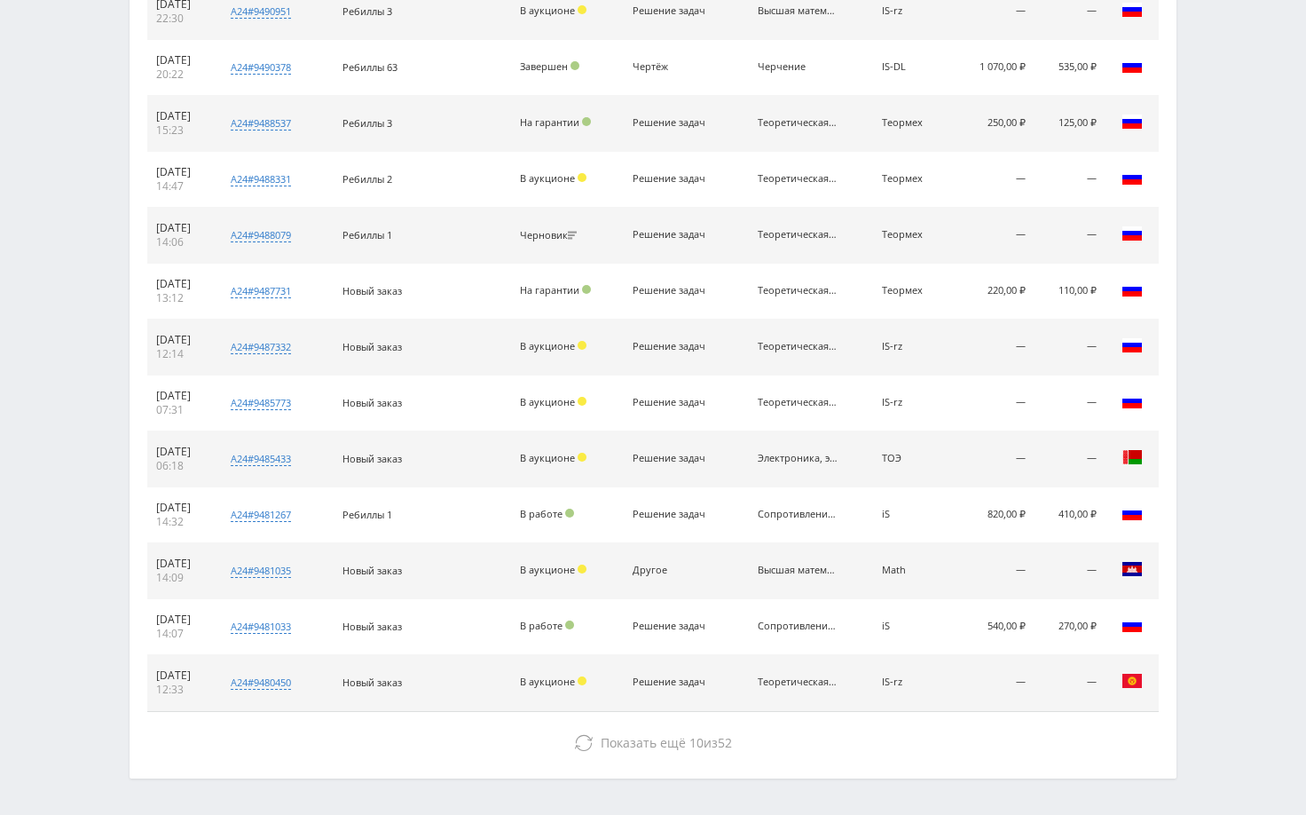
scroll to position [1793, 0]
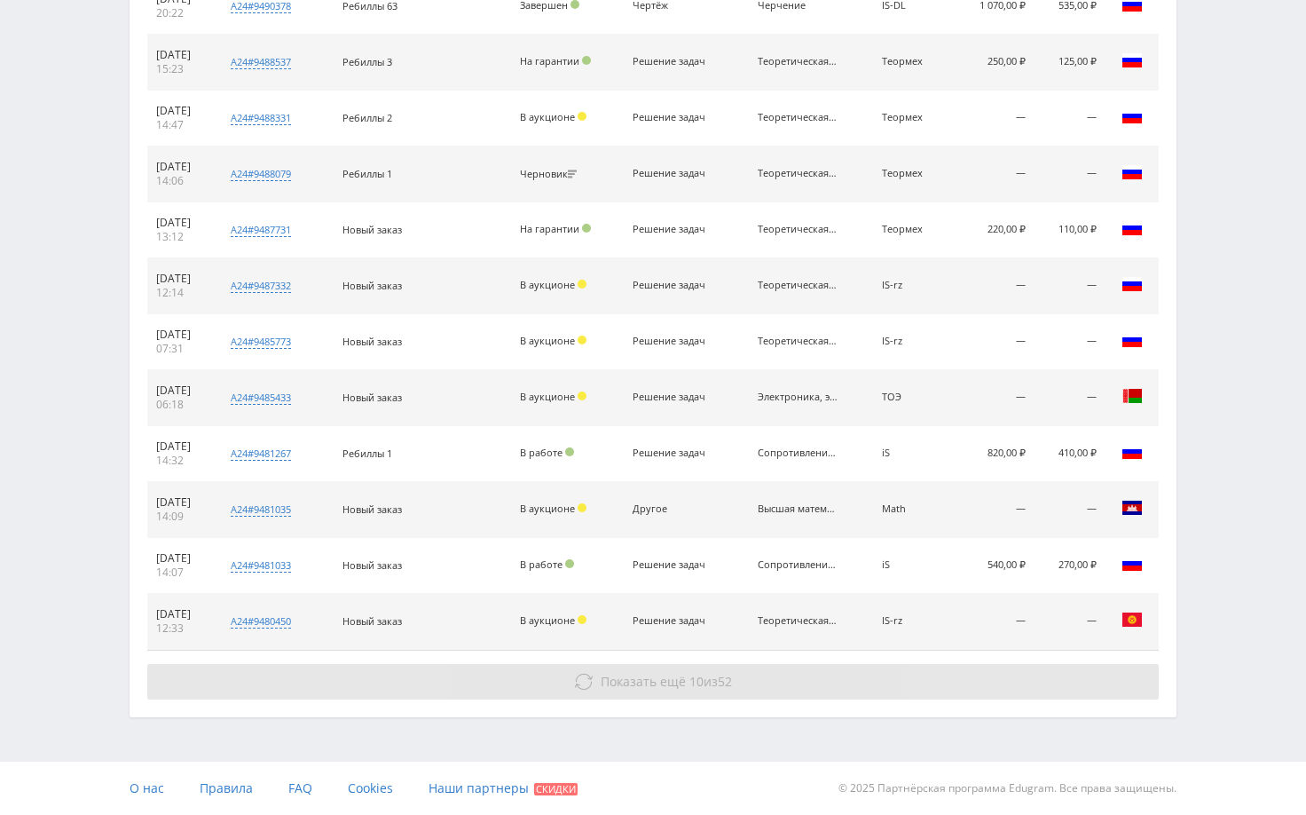
click at [1025, 695] on button "Показать ещё 10 из 52" at bounding box center [653, 681] width 1012 height 35
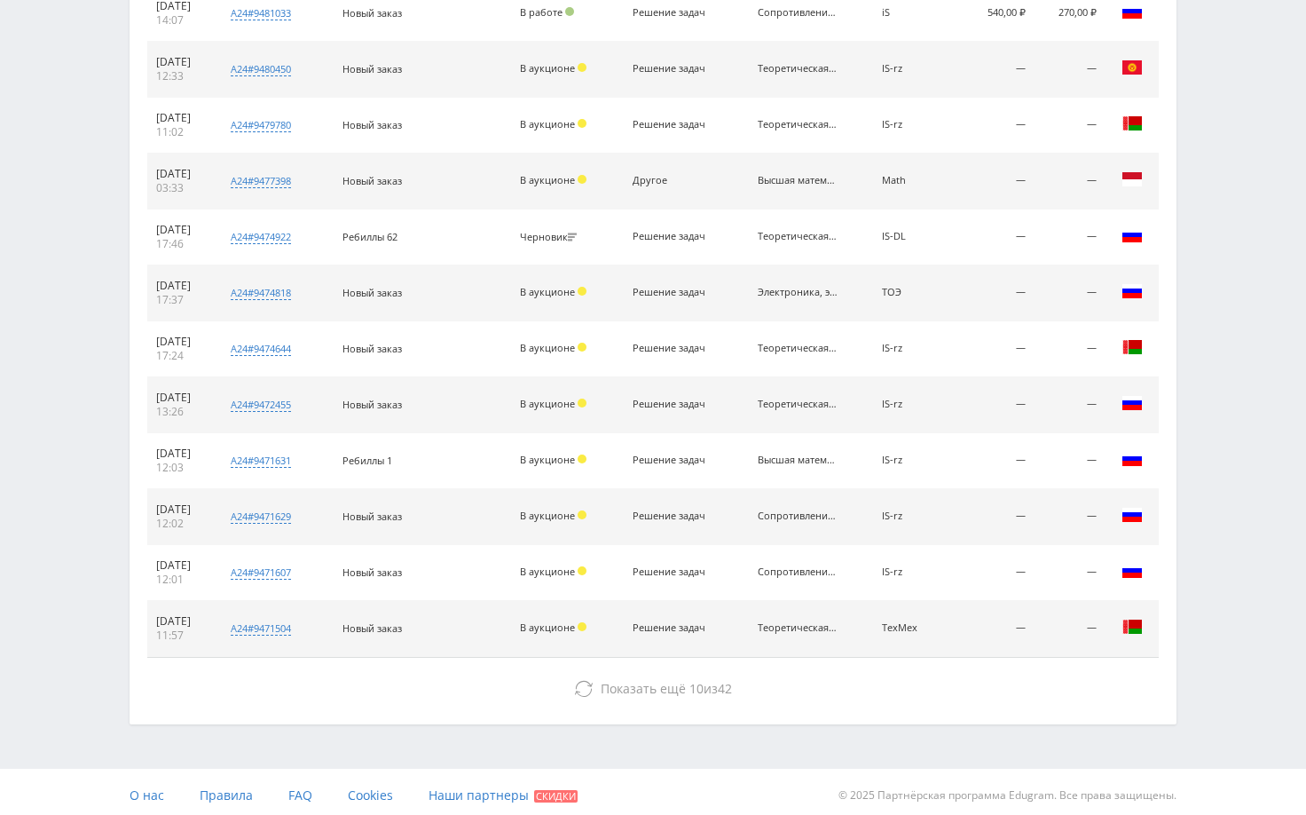
scroll to position [2352, 0]
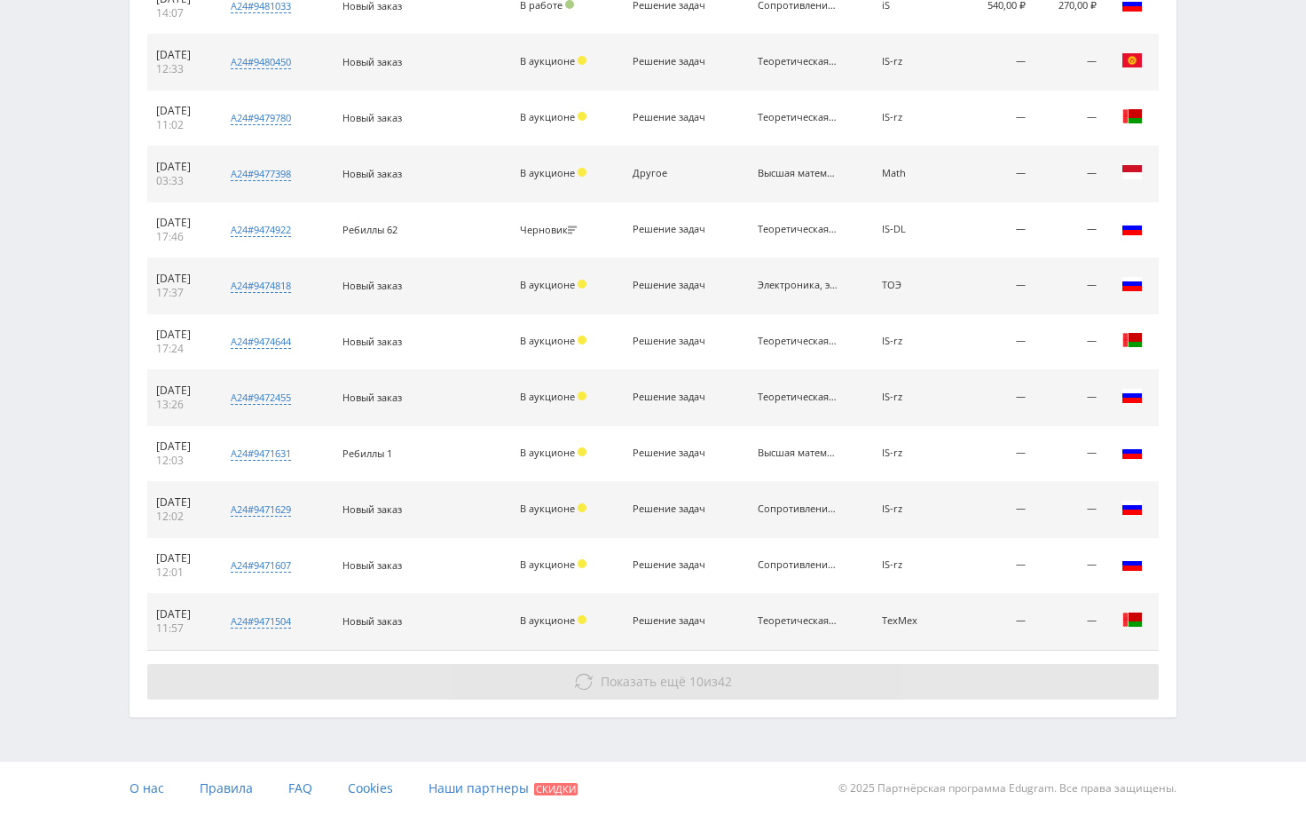
click at [1021, 687] on button "Показать ещё 10 из 42" at bounding box center [653, 681] width 1012 height 35
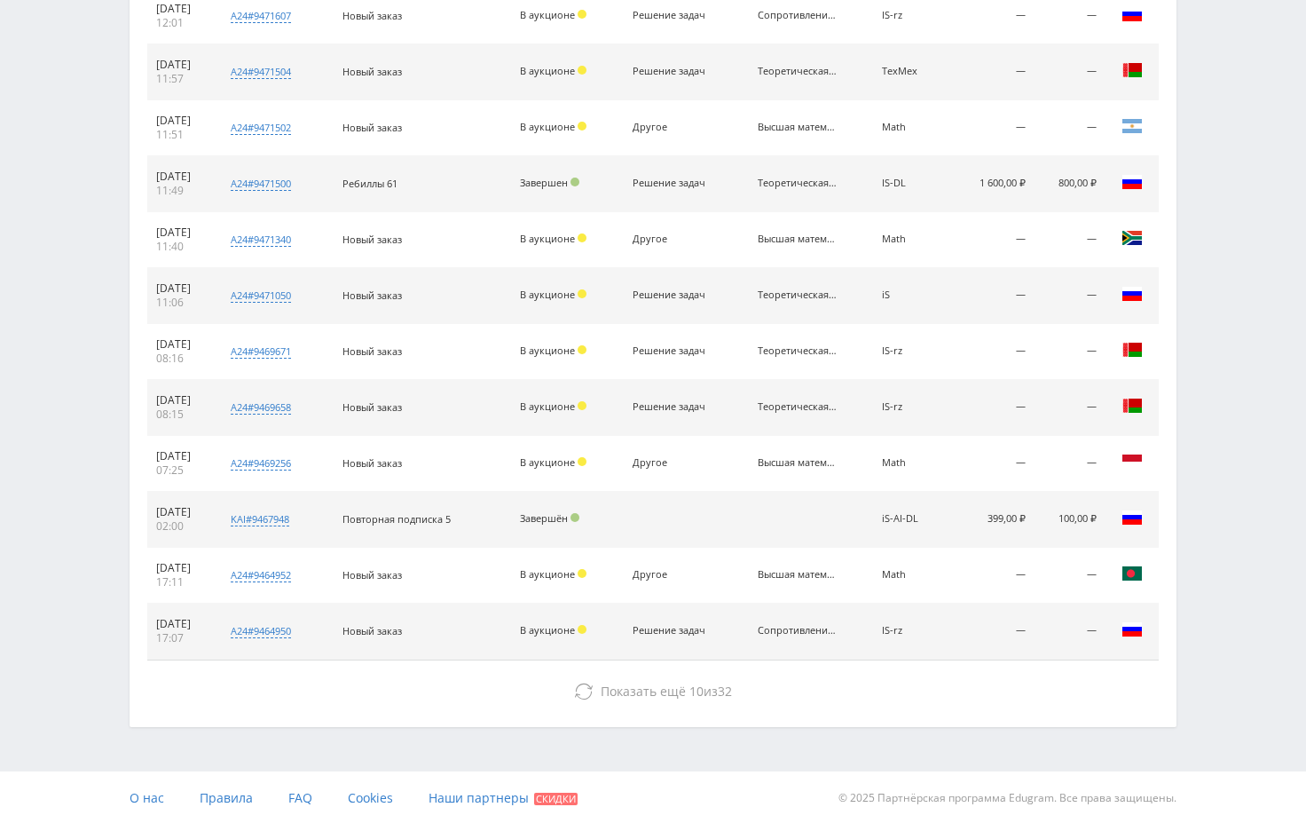
scroll to position [2911, 0]
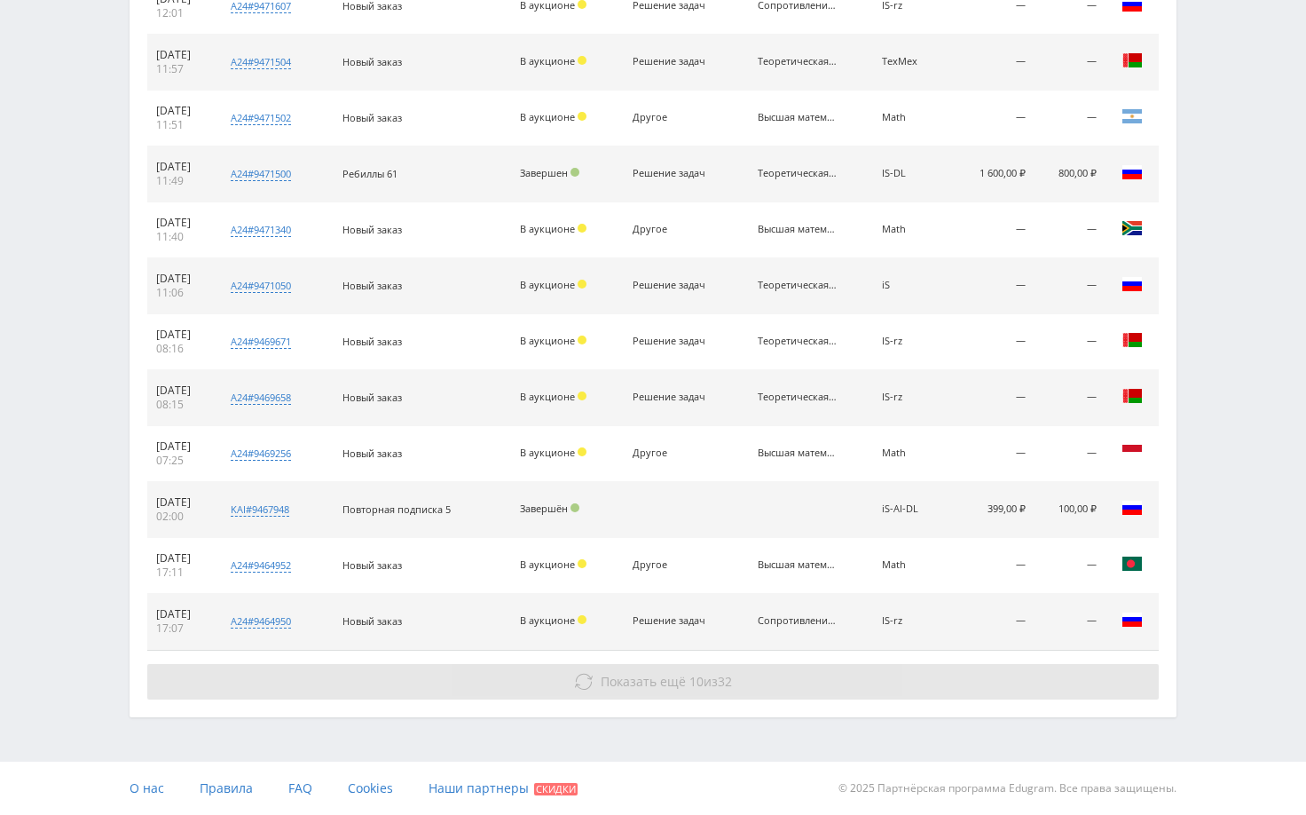
click at [1130, 687] on button "Показать ещё 10 из 32" at bounding box center [653, 681] width 1012 height 35
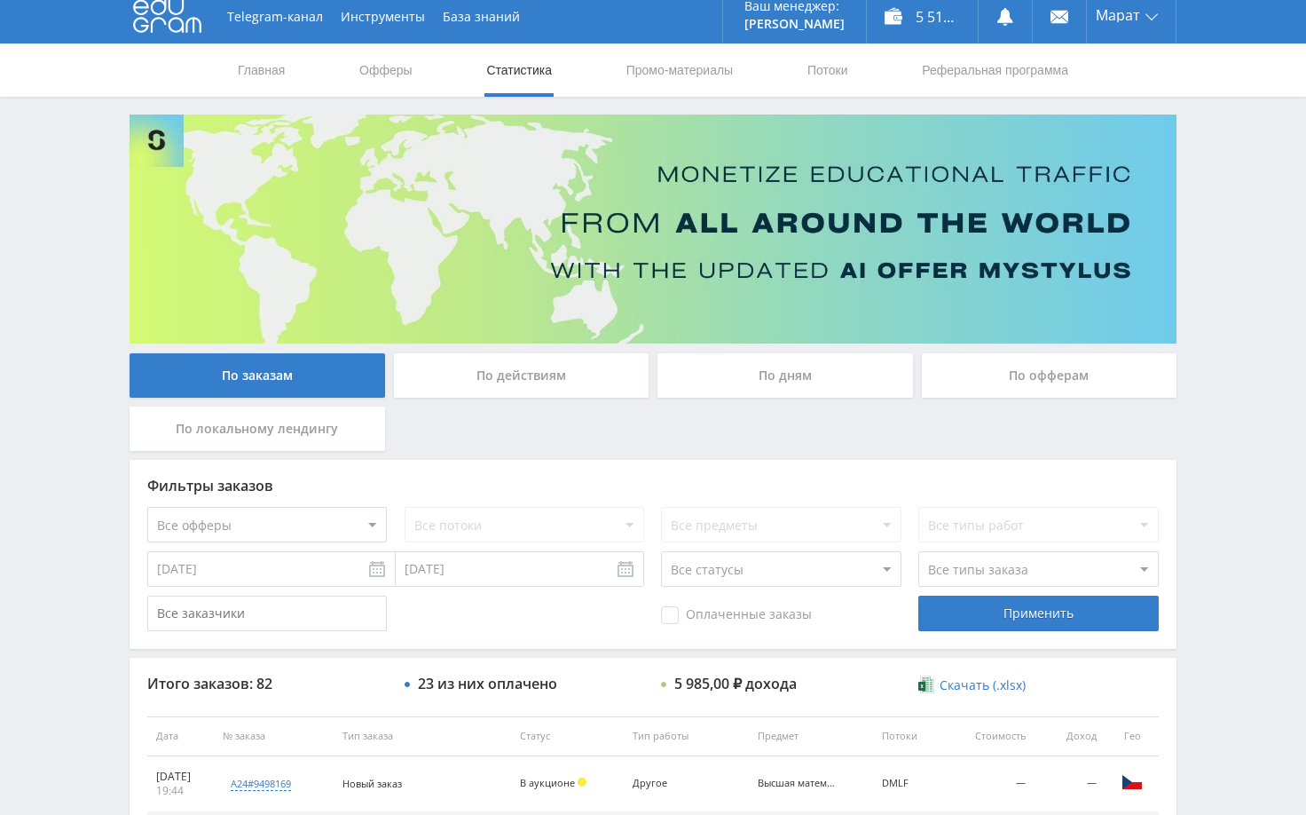
scroll to position [0, 0]
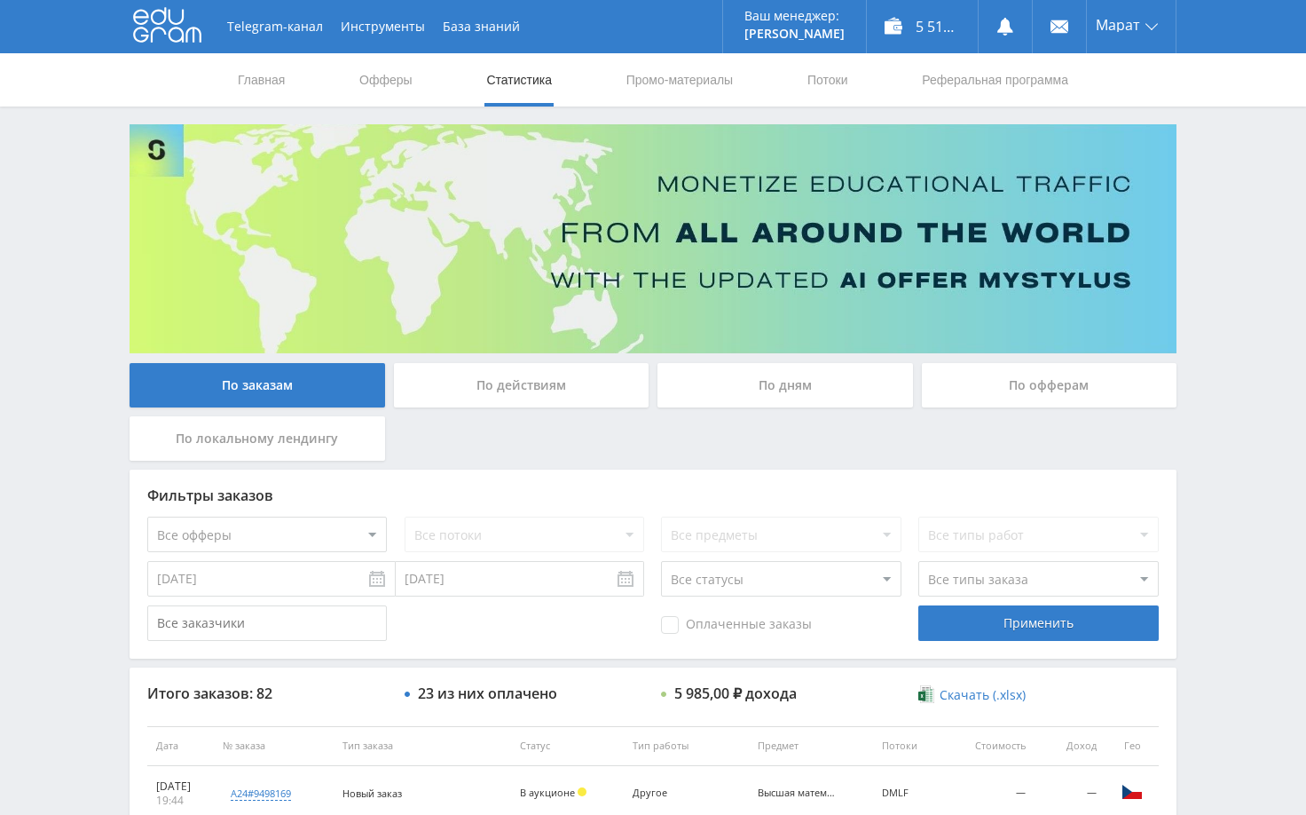
click at [761, 391] on div "По дням" at bounding box center [786, 385] width 256 height 44
click at [0, 0] on input "По дням" at bounding box center [0, 0] width 0 height 0
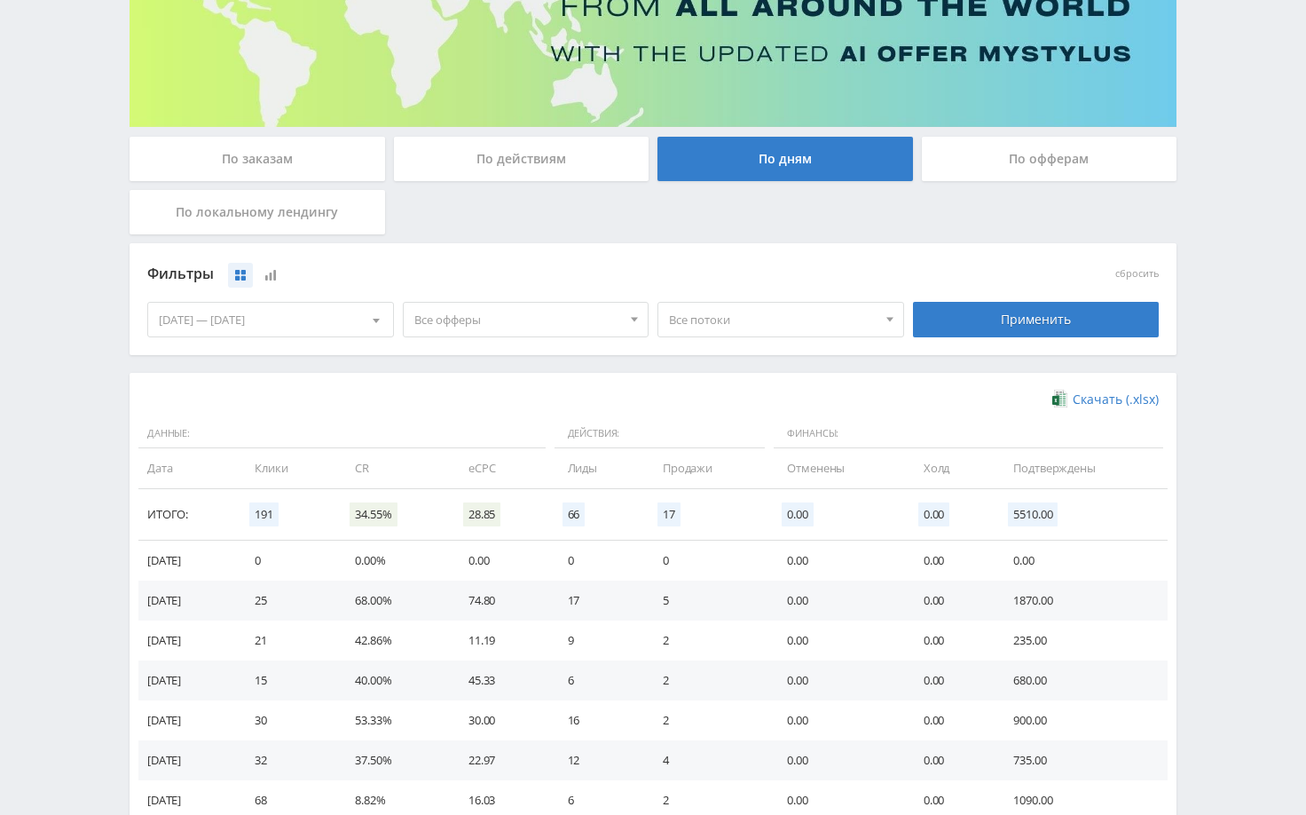
scroll to position [266, 0]
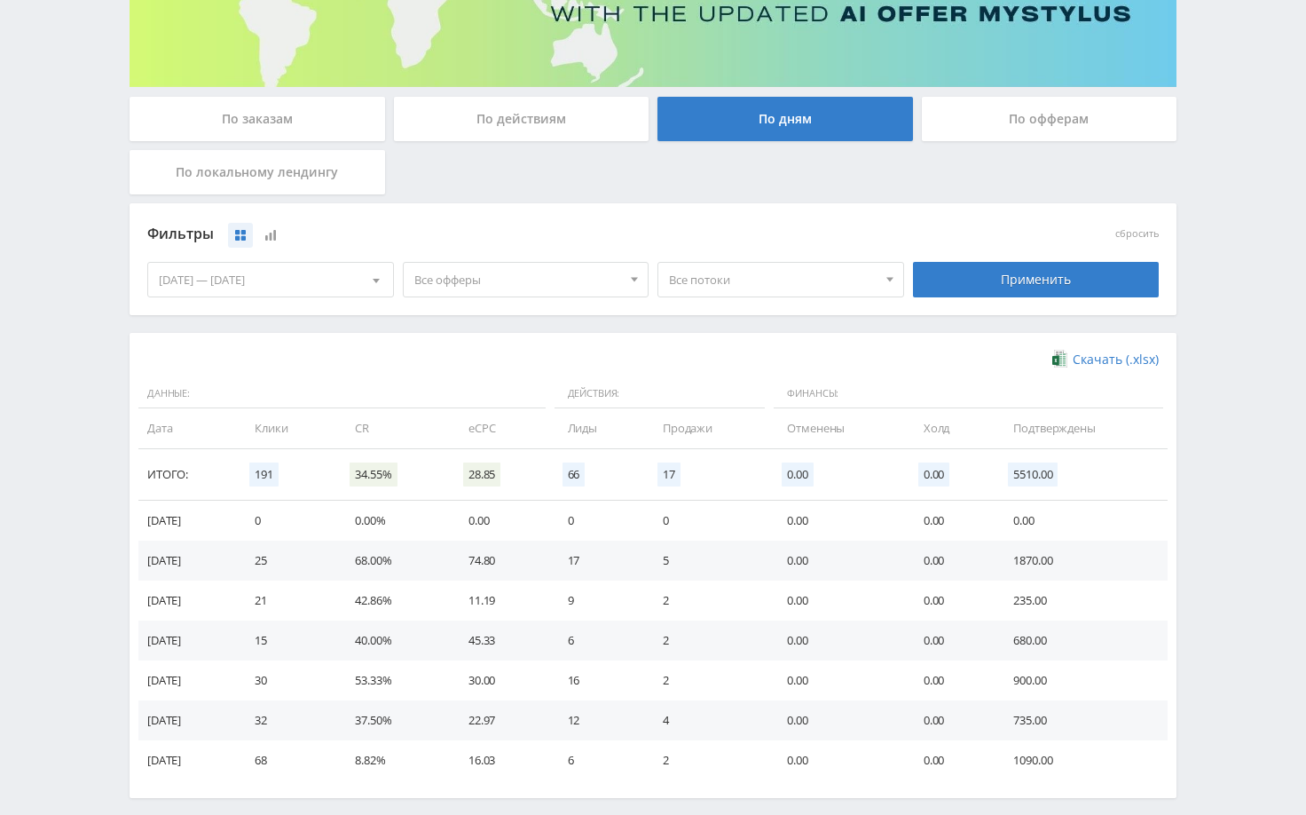
click at [330, 280] on div "09.09.2025 — 15.09.2025" at bounding box center [270, 280] width 245 height 34
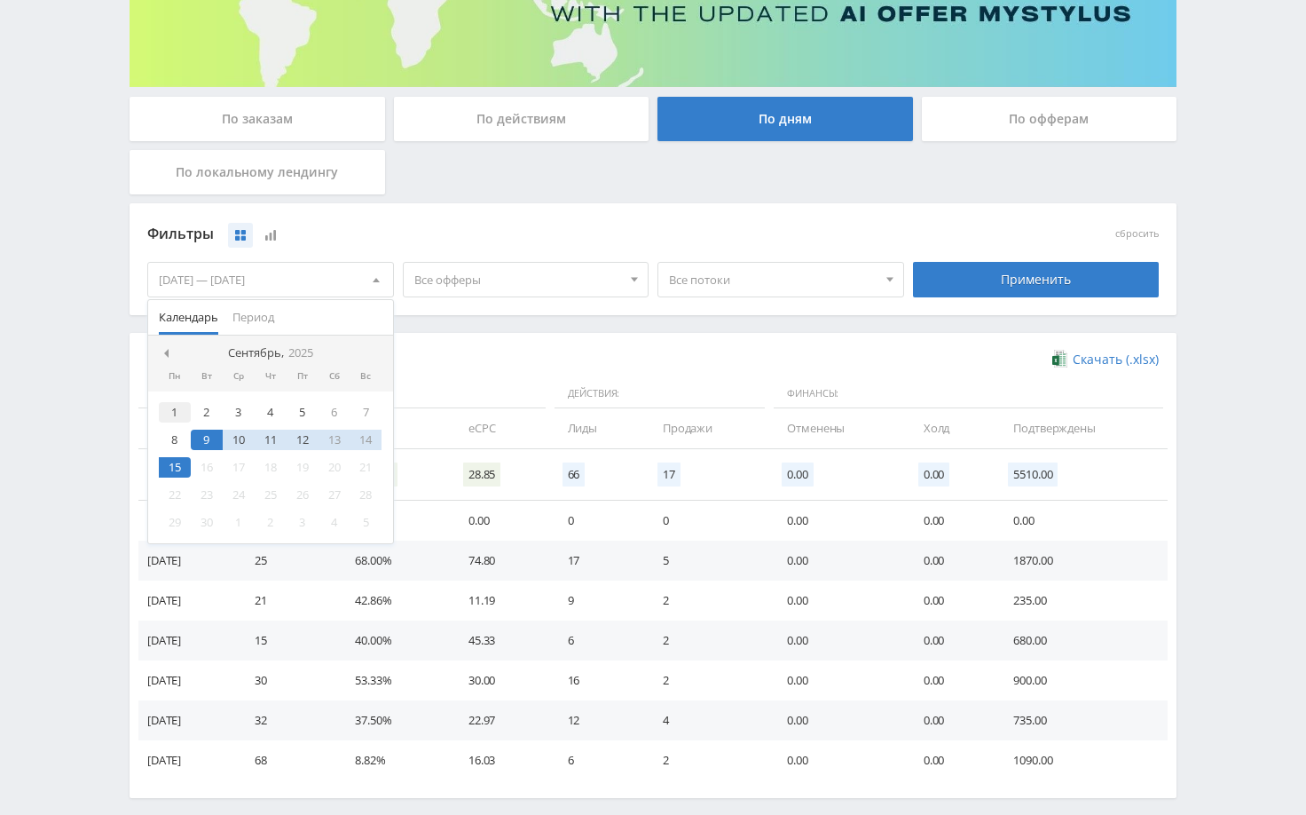
click at [172, 410] on div "1" at bounding box center [175, 412] width 32 height 20
click at [178, 462] on div "15" at bounding box center [175, 467] width 32 height 20
click at [1007, 302] on div "Применить" at bounding box center [1037, 280] width 256 height 50
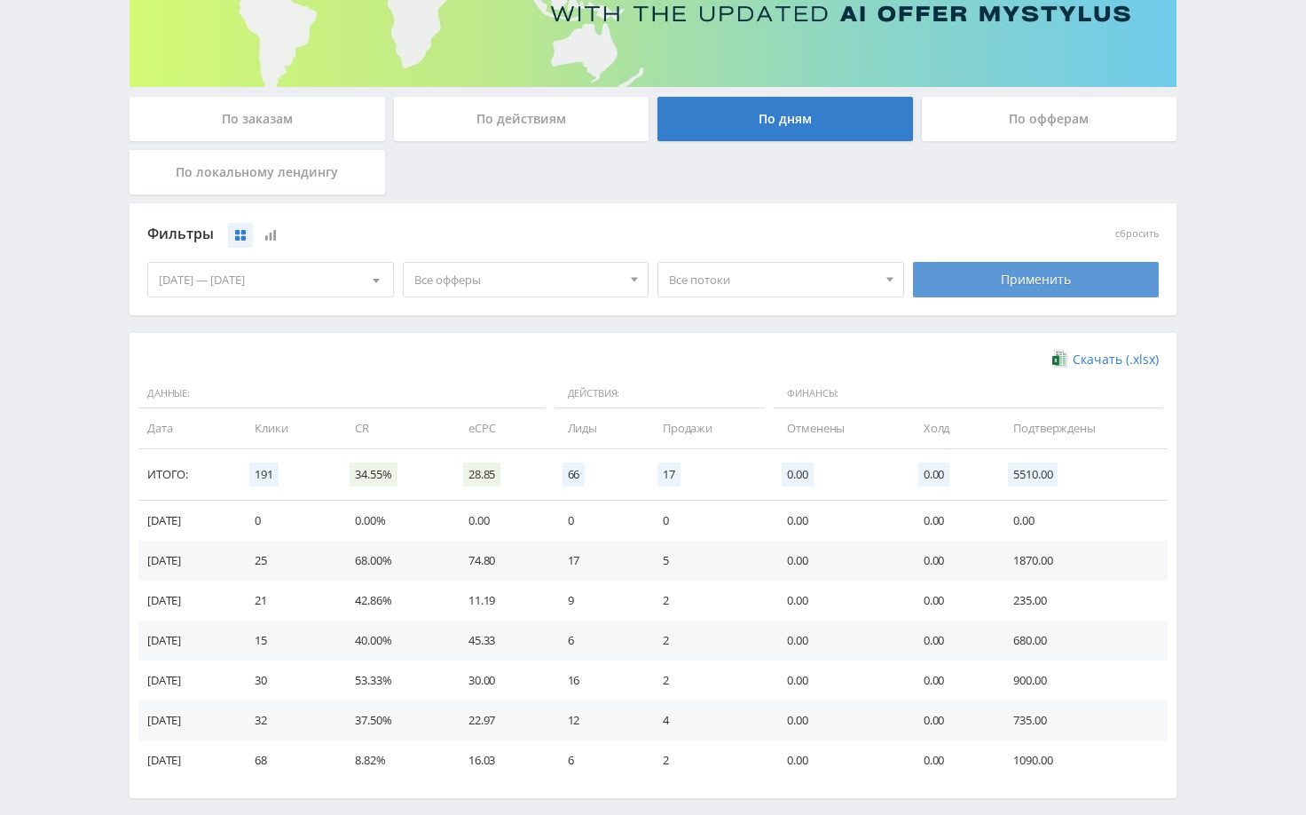
click at [1007, 294] on div "Применить" at bounding box center [1036, 279] width 247 height 35
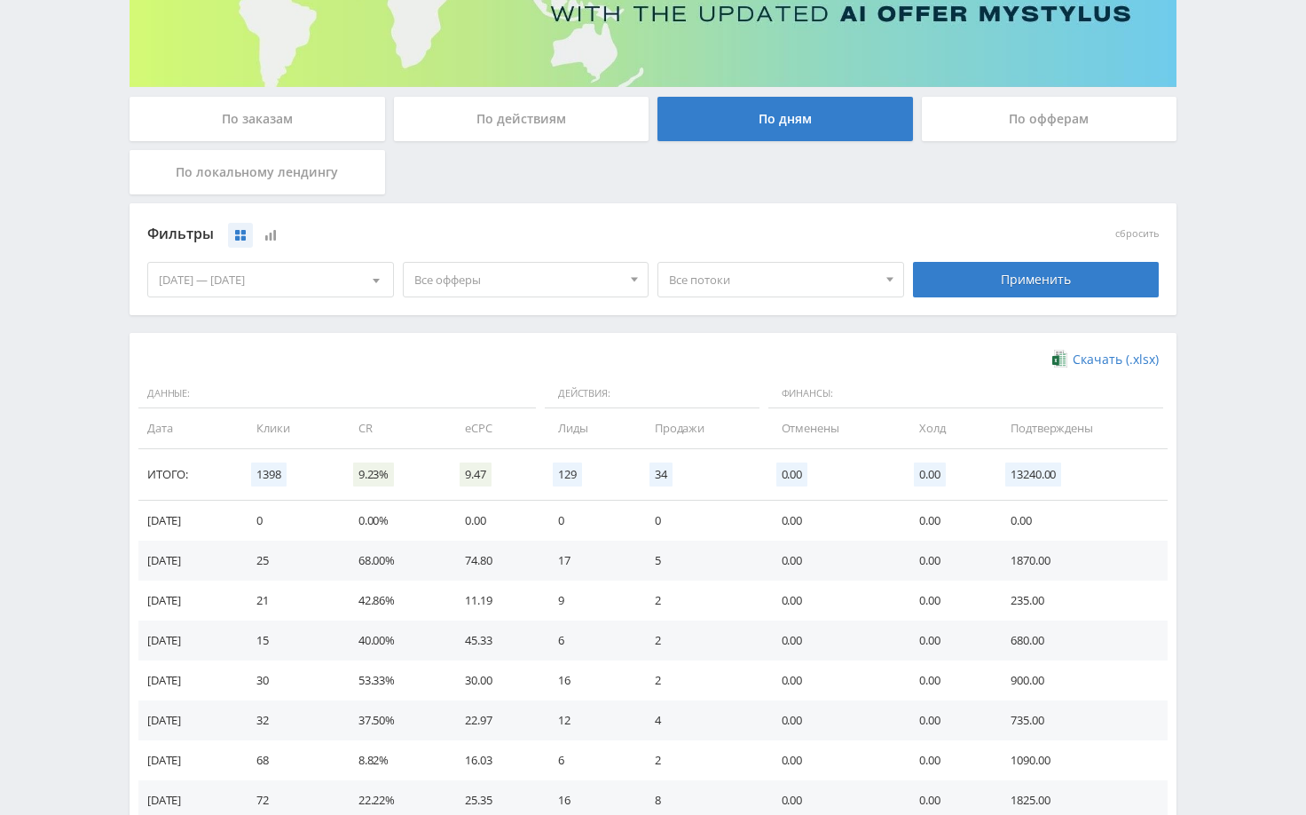
click at [1206, 447] on div "Telegram-канал Инструменты База знаний Ваш менеджер: [PERSON_NAME] Online @edug…" at bounding box center [653, 474] width 1306 height 1480
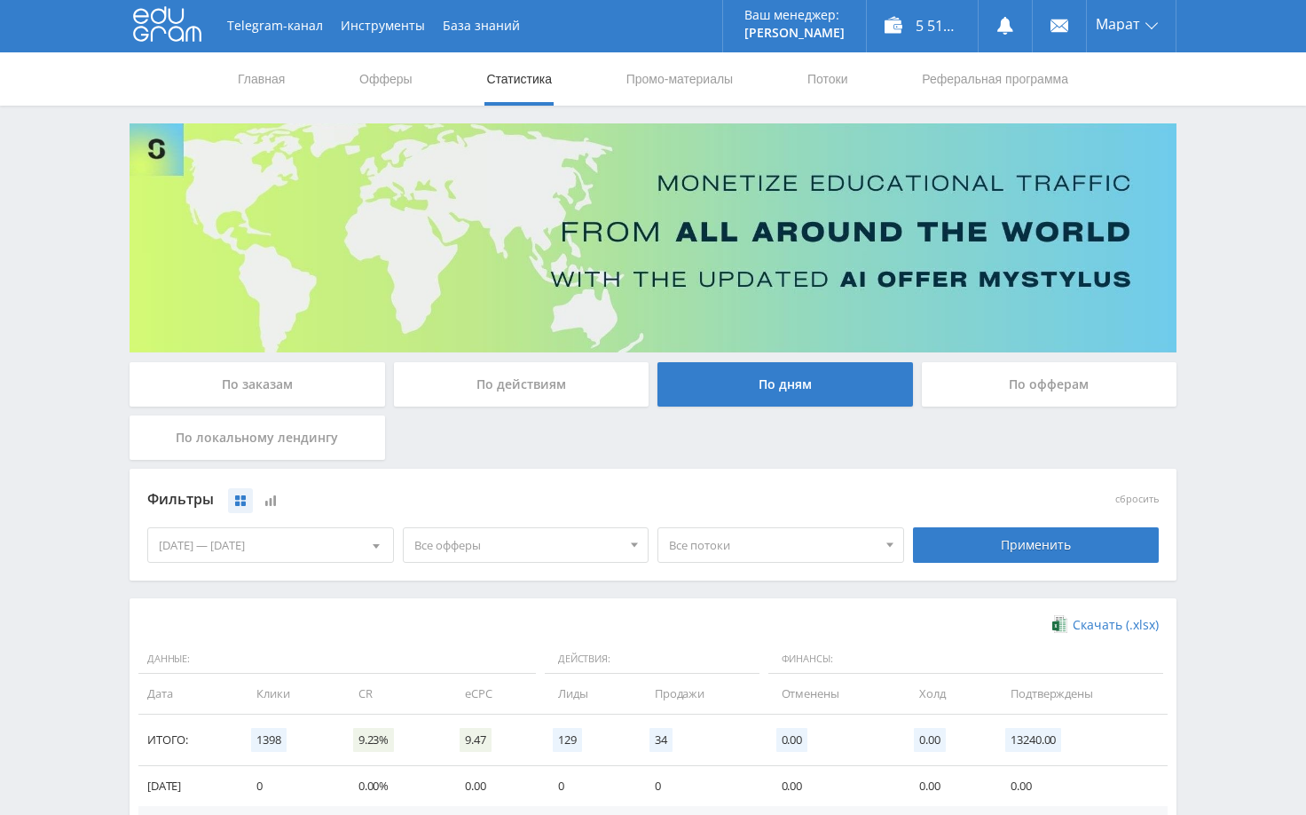
scroll to position [0, 0]
